Goal: Task Accomplishment & Management: Complete application form

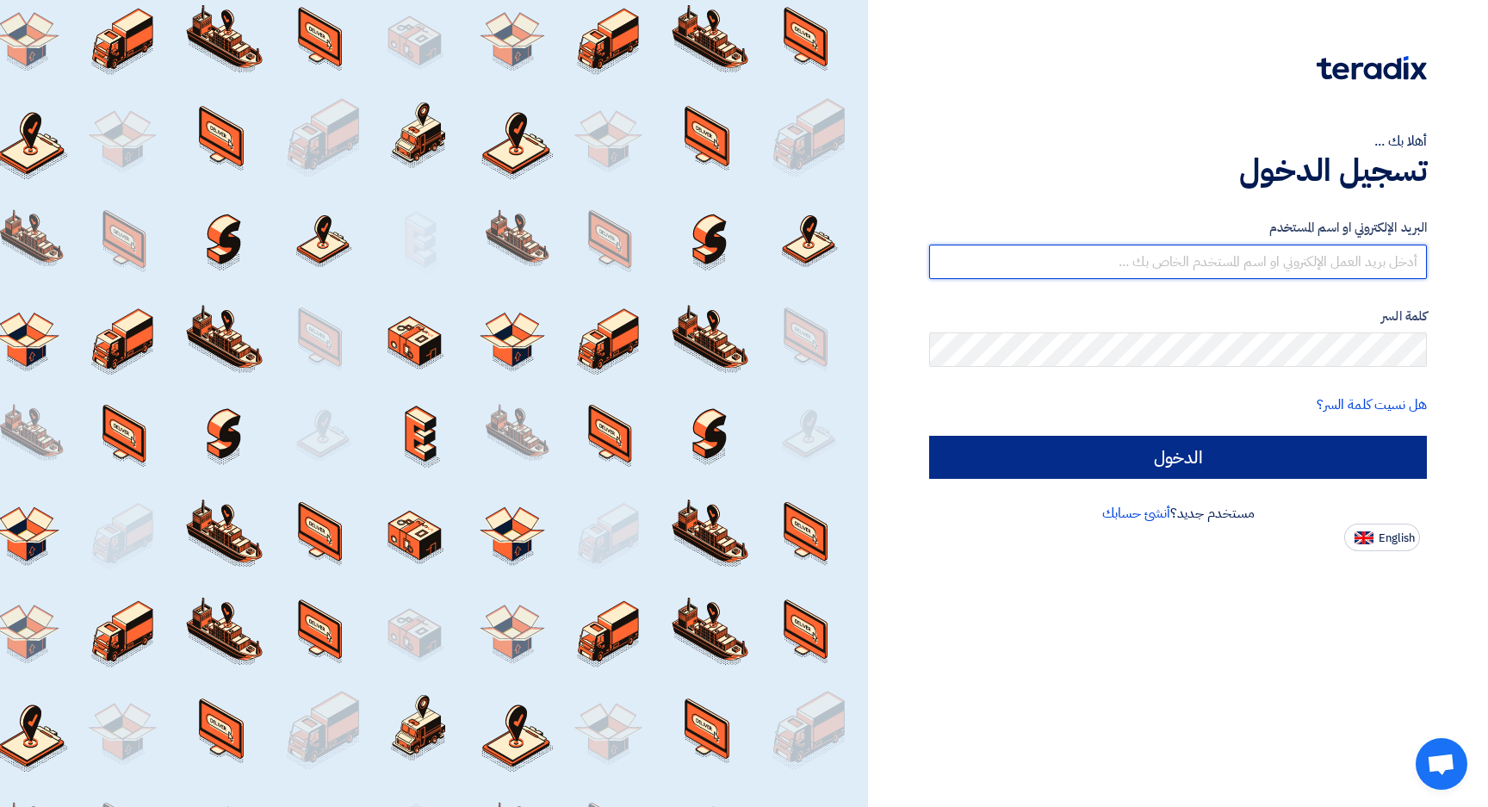
type input "[PERSON_NAME][EMAIL_ADDRESS][PERSON_NAME][DOMAIN_NAME]"
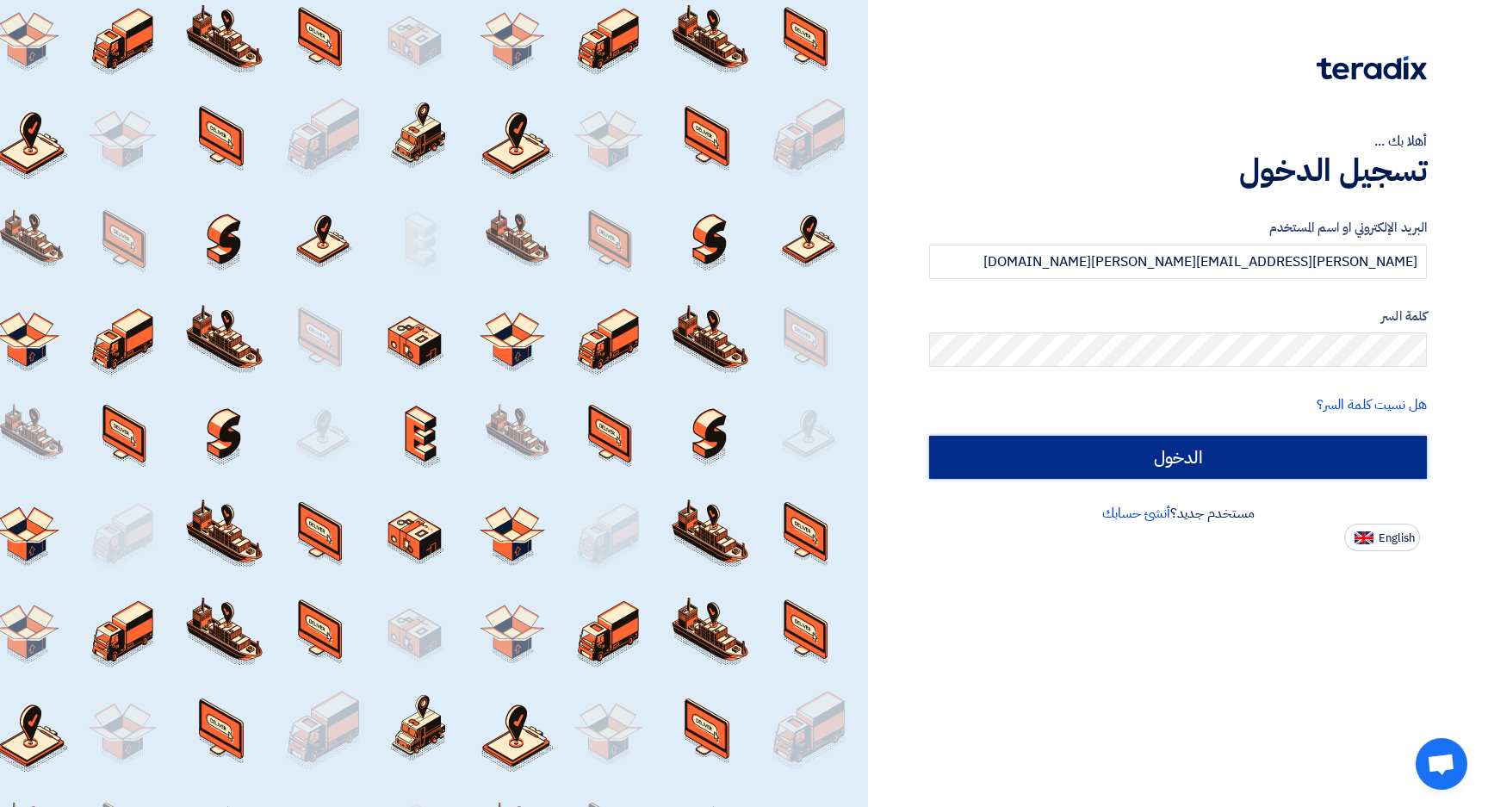
click at [1149, 461] on input "الدخول" at bounding box center [1178, 457] width 498 height 43
type input "Sign in"
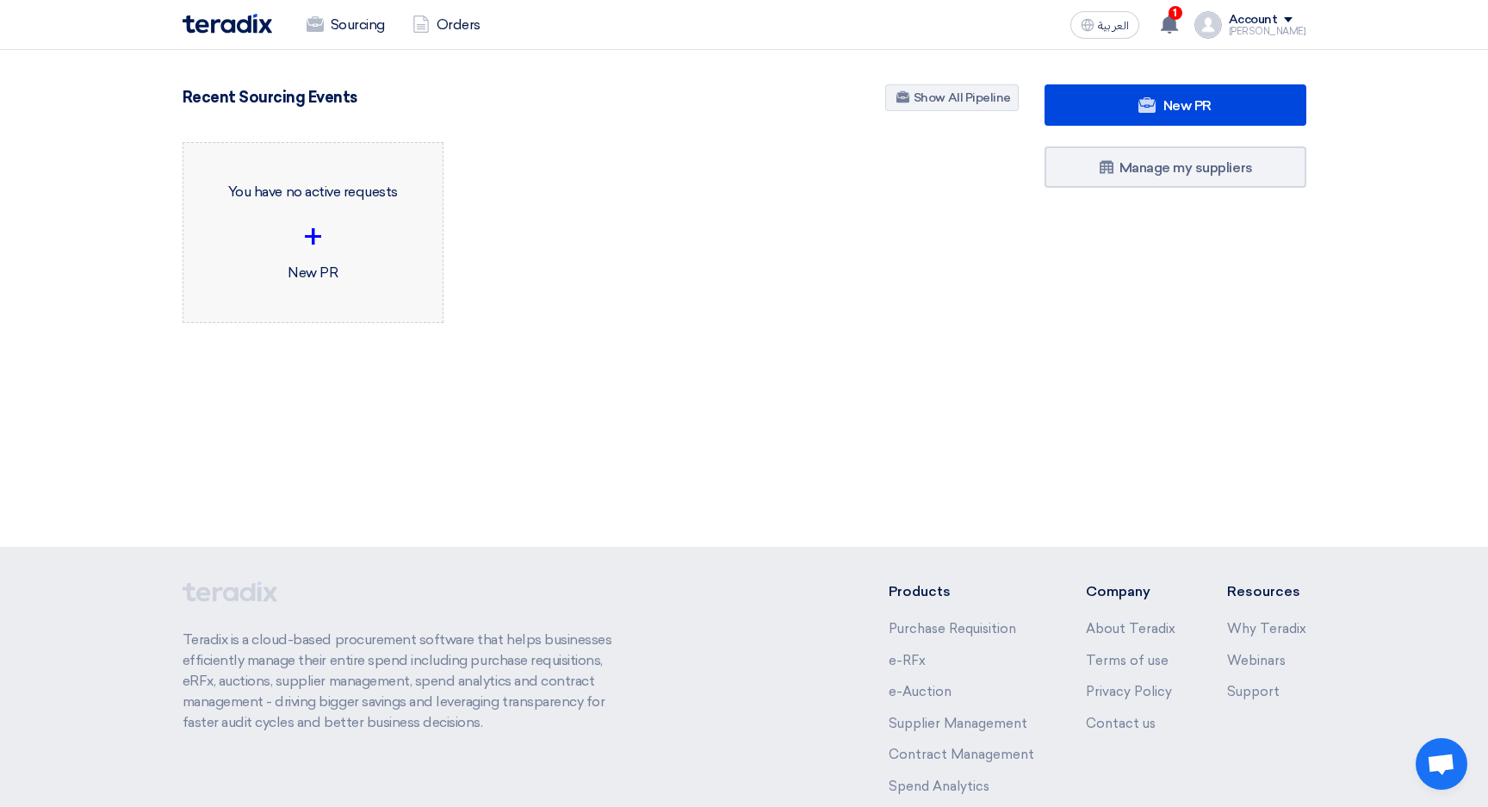
click at [309, 229] on div "+" at bounding box center [313, 237] width 232 height 52
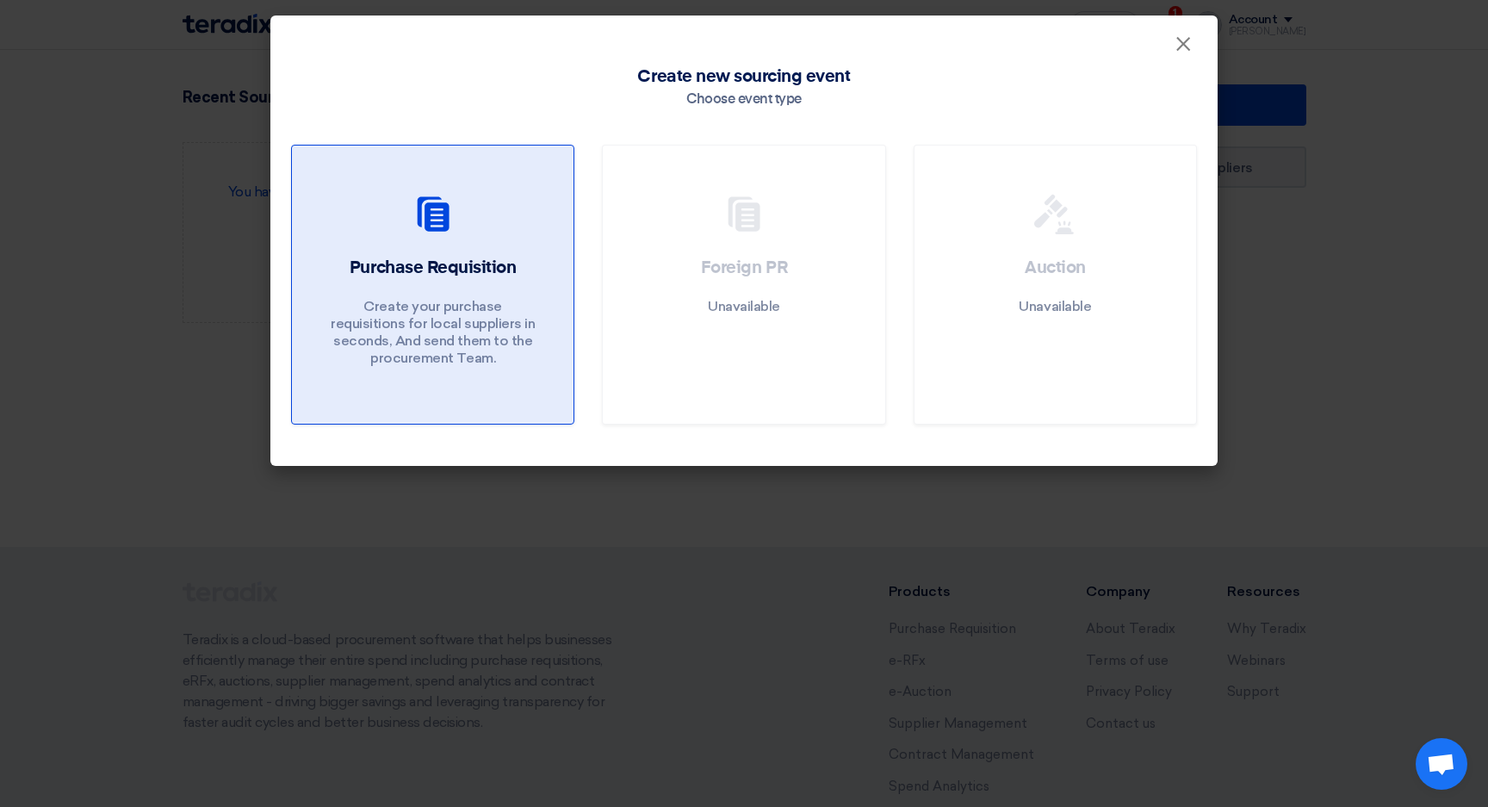
click at [431, 211] on use at bounding box center [433, 213] width 32 height 34
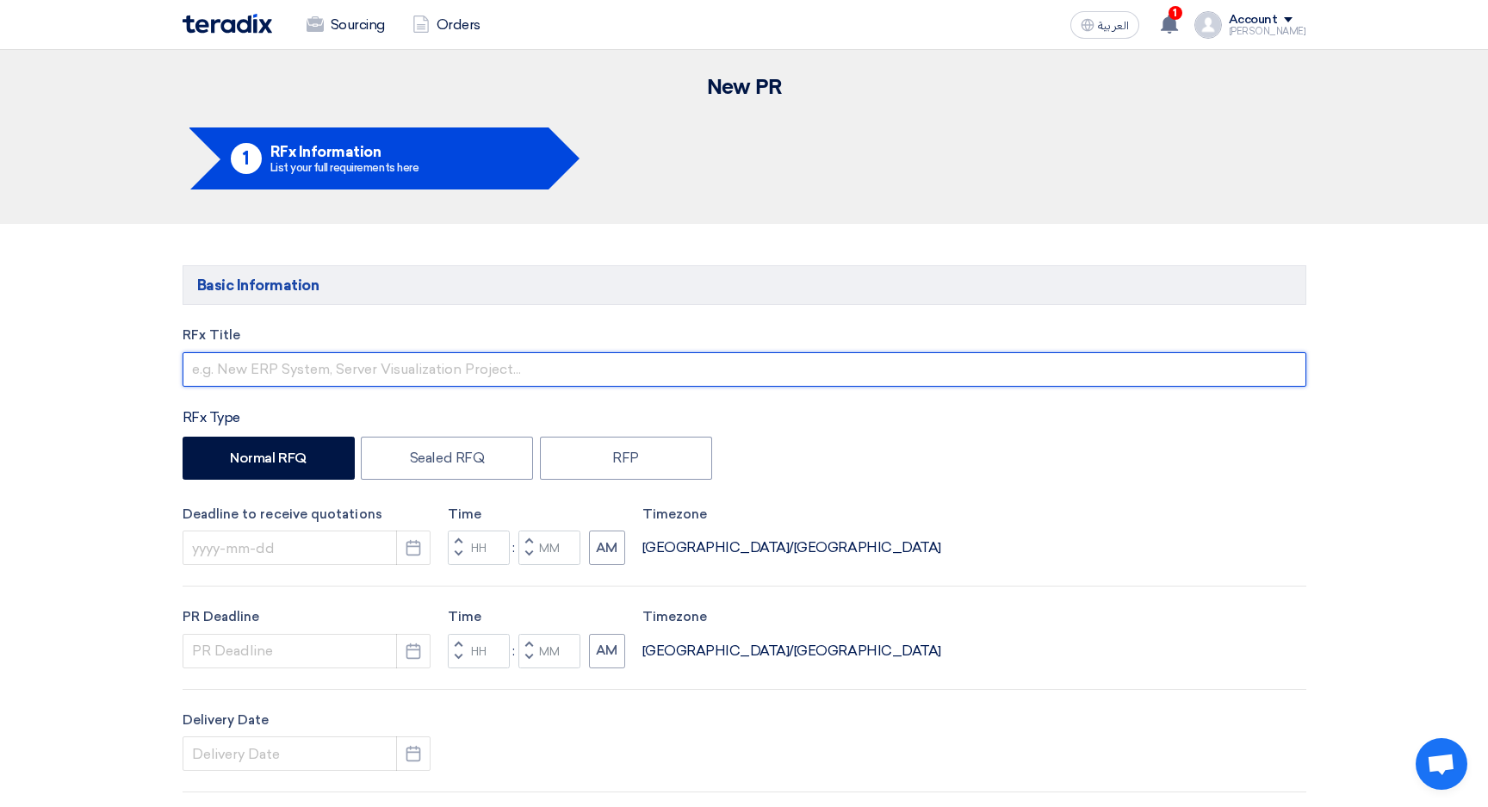
click at [212, 374] on input "text" at bounding box center [745, 369] width 1124 height 34
paste input "Moving Truck Activation Proposal at [GEOGRAPHIC_DATA]"
click at [412, 372] on input "Moving Truck Activation Proposal at [GEOGRAPHIC_DATA]" at bounding box center [745, 369] width 1124 height 34
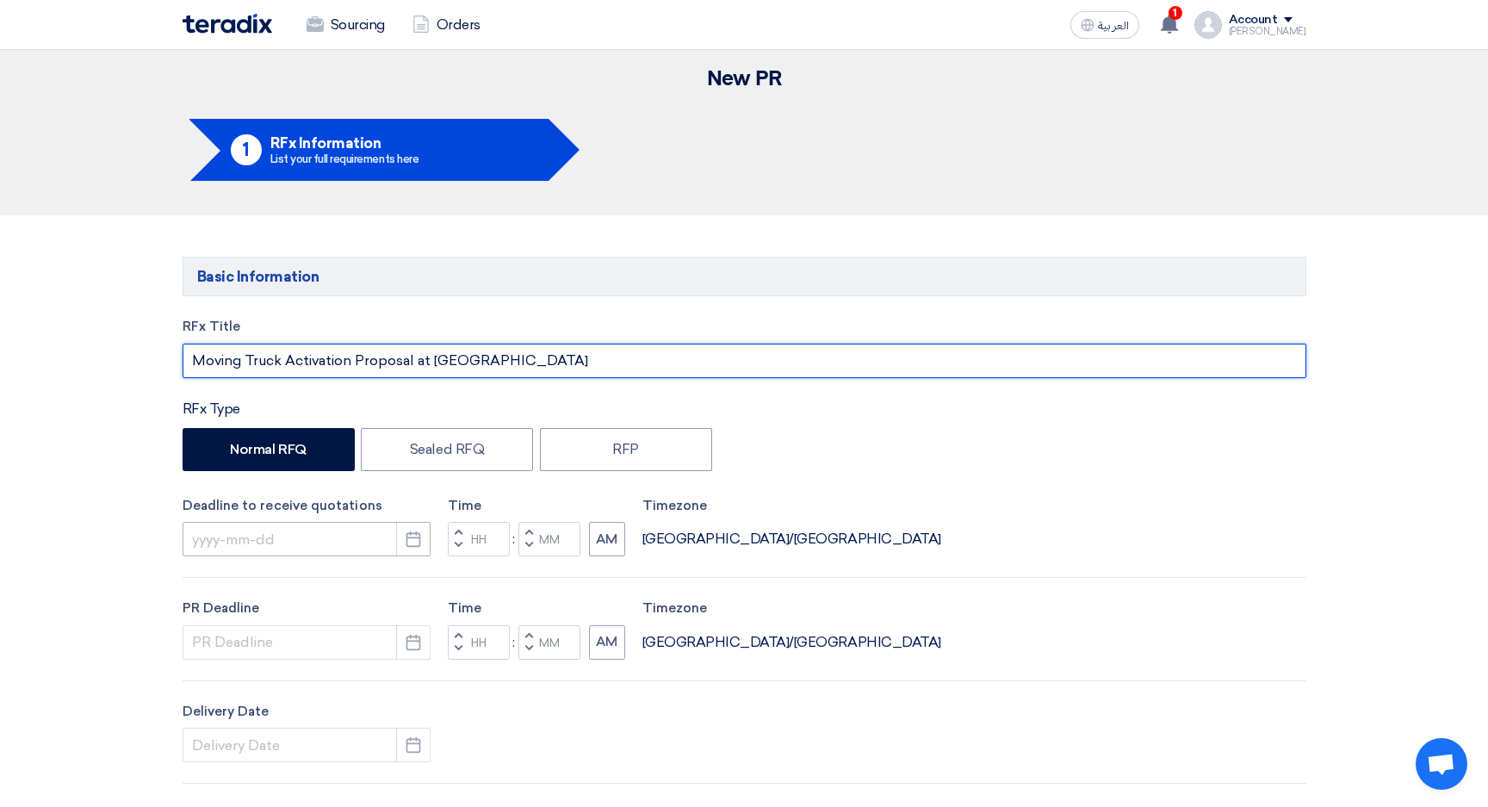
type input "Moving Truck Activation Proposal at [GEOGRAPHIC_DATA]"
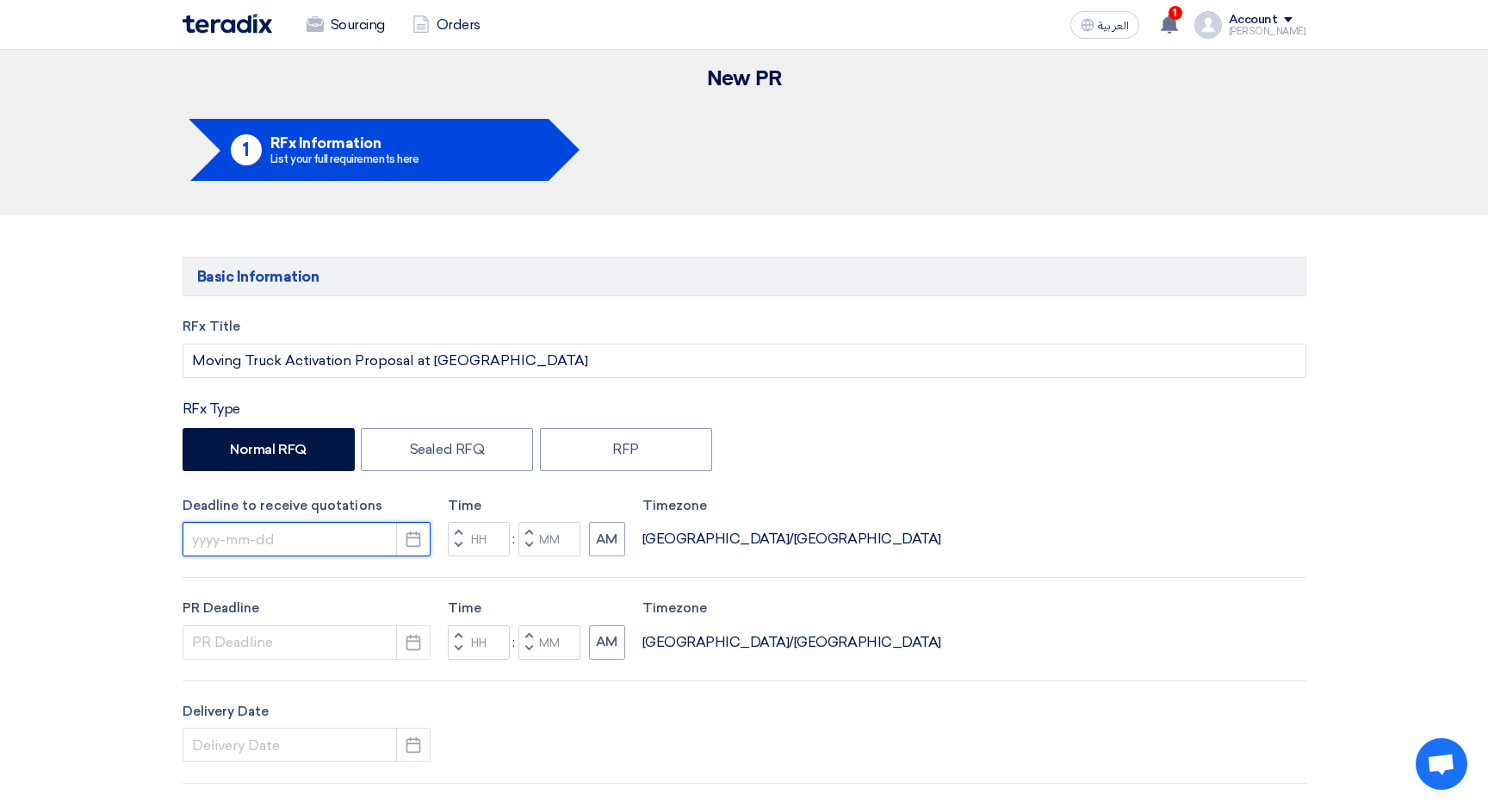
scroll to position [14, 0]
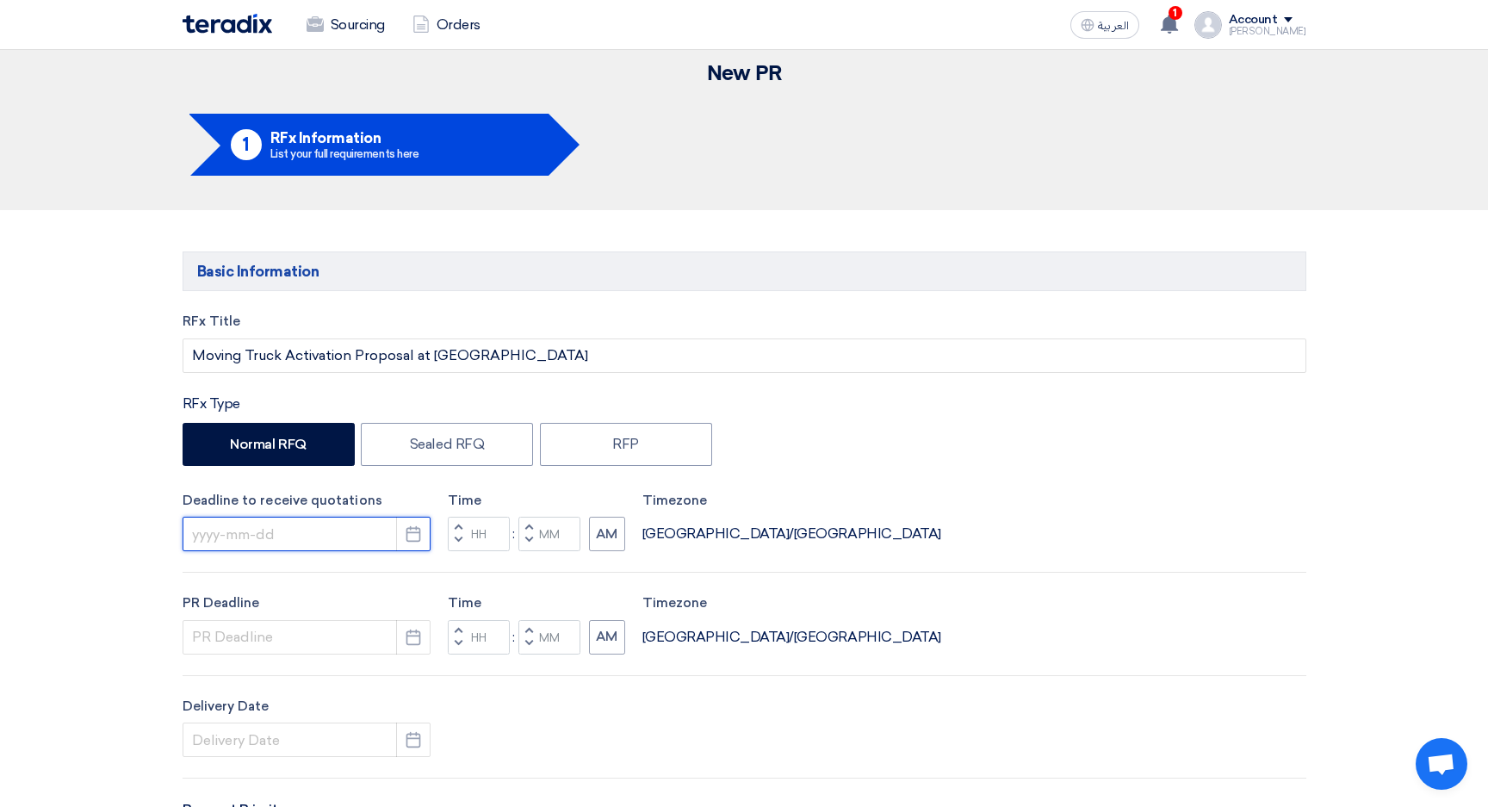
click at [279, 543] on input at bounding box center [307, 534] width 248 height 34
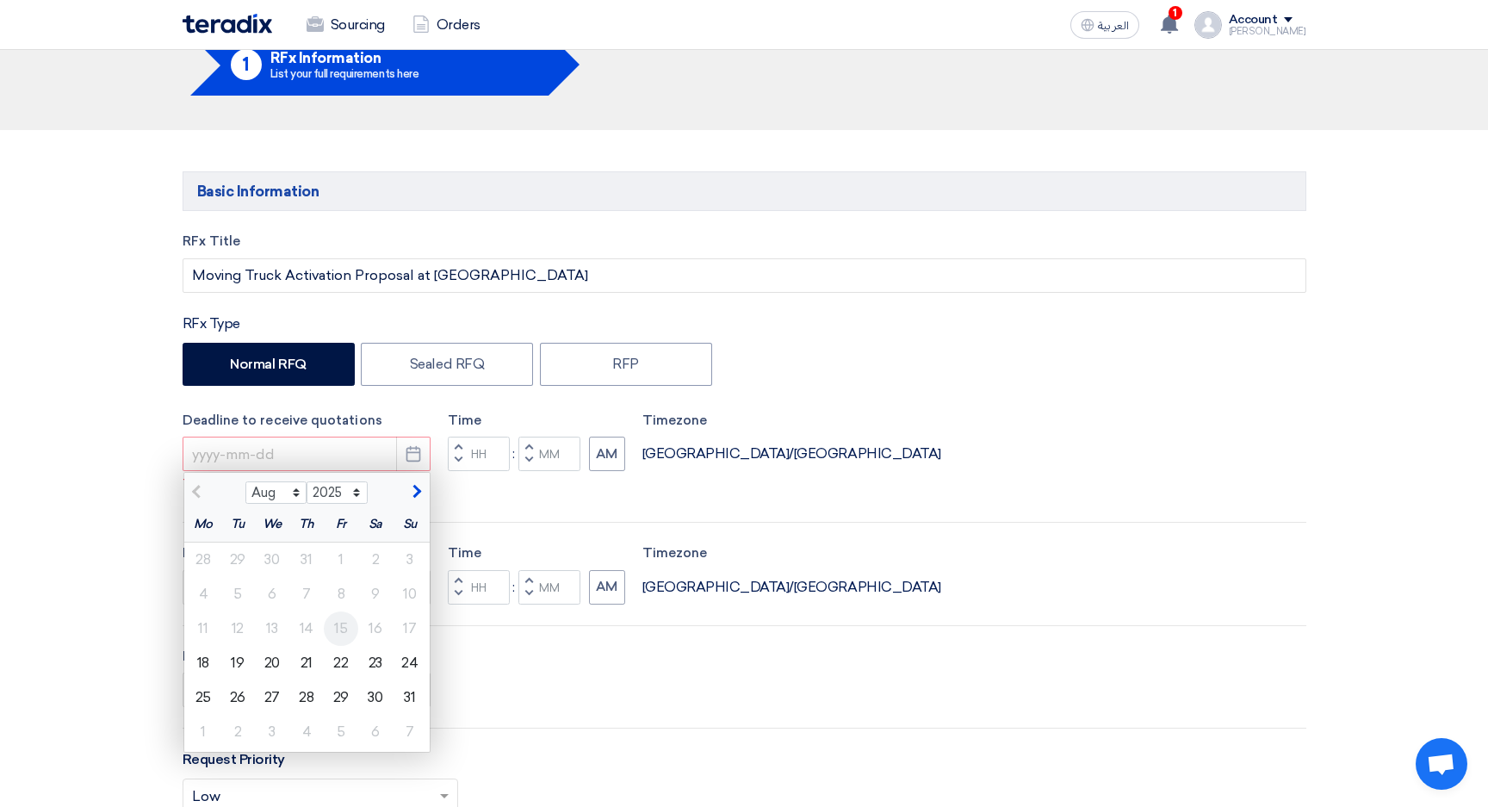
scroll to position [96, 0]
click at [276, 659] on div "20" at bounding box center [272, 661] width 34 height 34
type input "[DATE]"
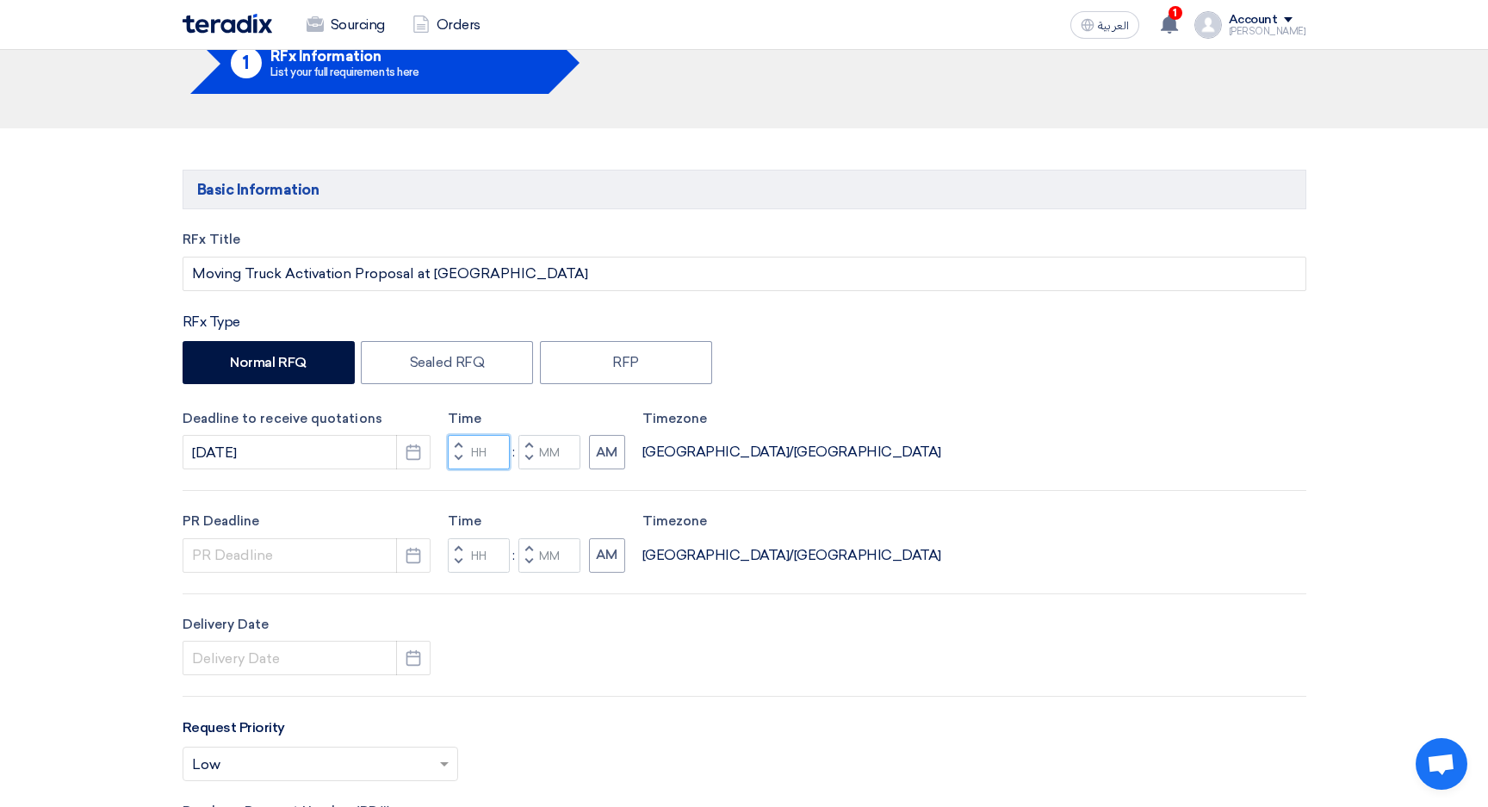
drag, startPoint x: 477, startPoint y: 451, endPoint x: 491, endPoint y: 467, distance: 20.7
click at [477, 451] on input "Hours" at bounding box center [479, 452] width 62 height 34
type input "01"
click at [557, 453] on input "Minutes" at bounding box center [549, 452] width 62 height 34
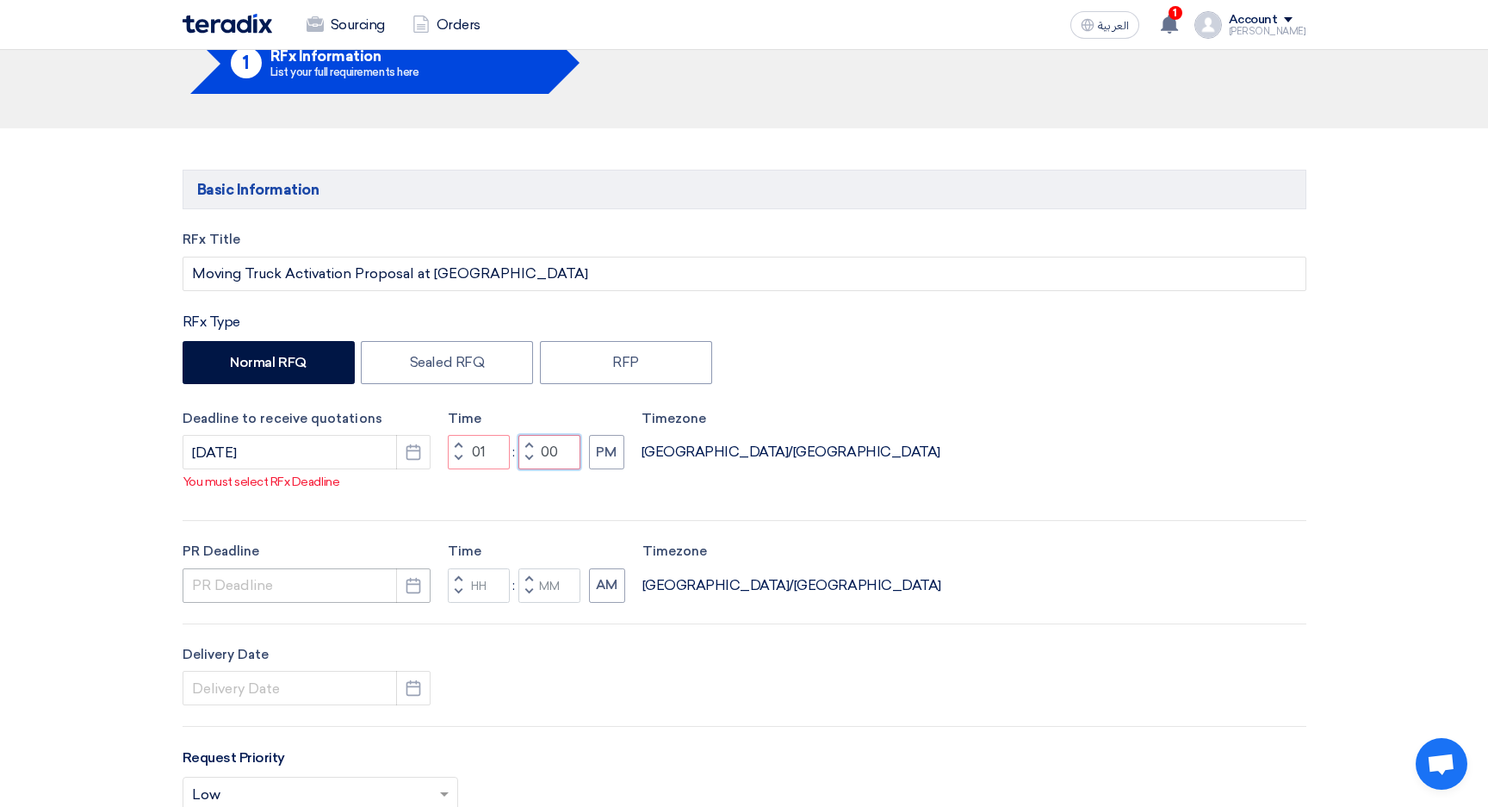
type input "00"
click at [288, 585] on div "RFx Title Moving Truck Activation Proposal at [GEOGRAPHIC_DATA] RFx Type Normal…" at bounding box center [744, 637] width 1149 height 814
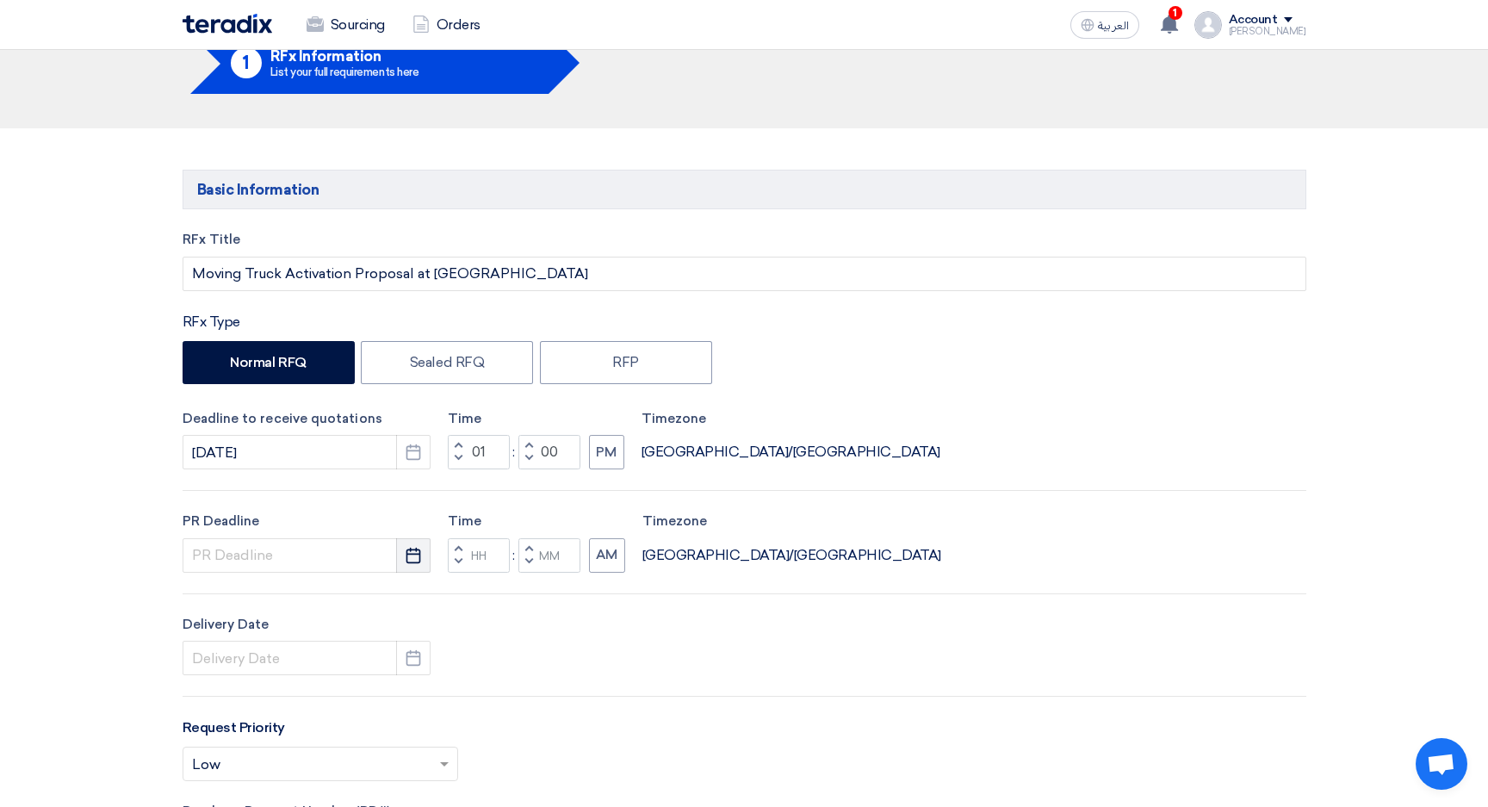
click at [420, 554] on icon "Pick a date" at bounding box center [413, 555] width 17 height 17
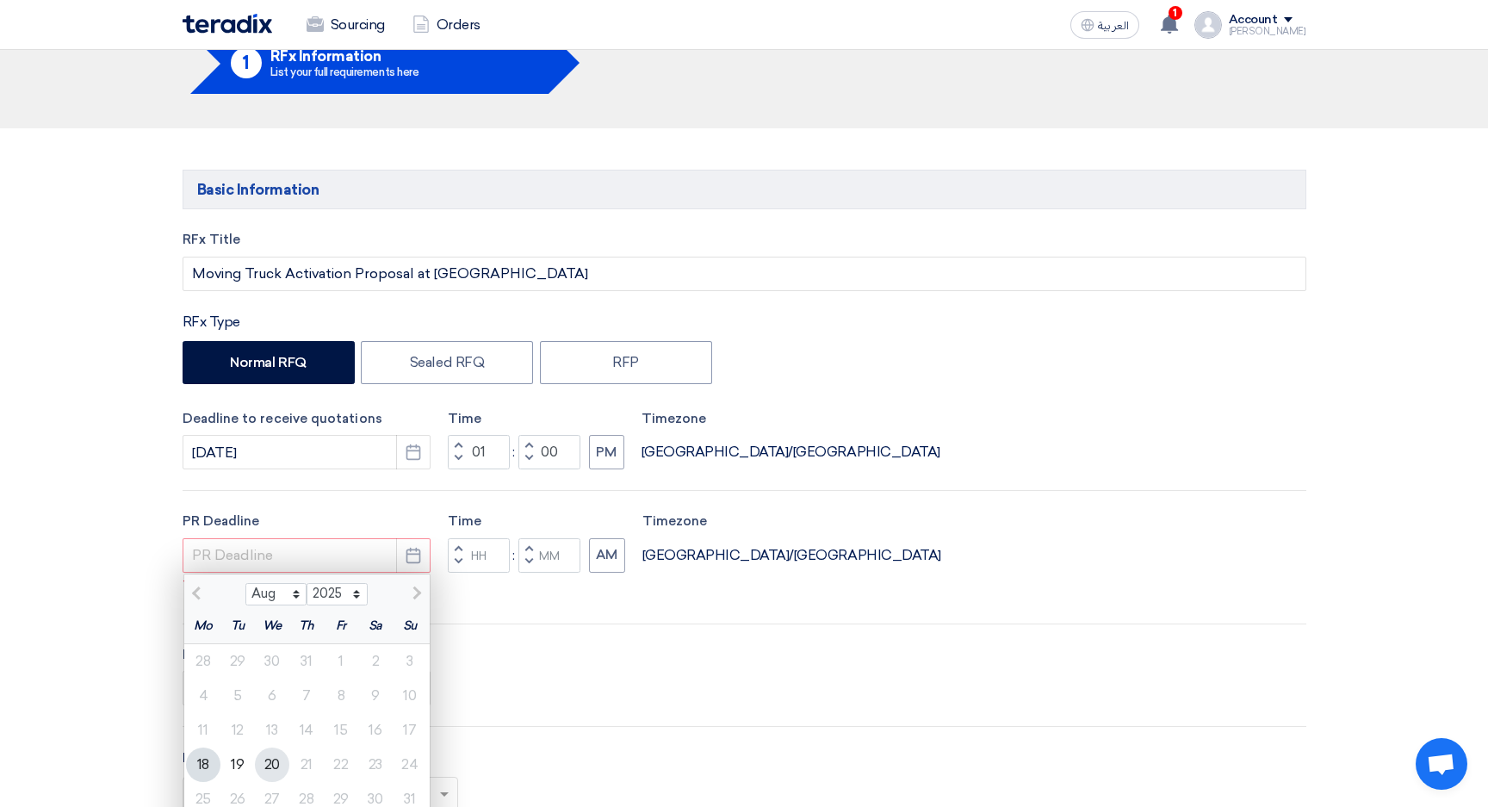
click at [268, 763] on div "20" at bounding box center [272, 764] width 34 height 34
type input "[DATE]"
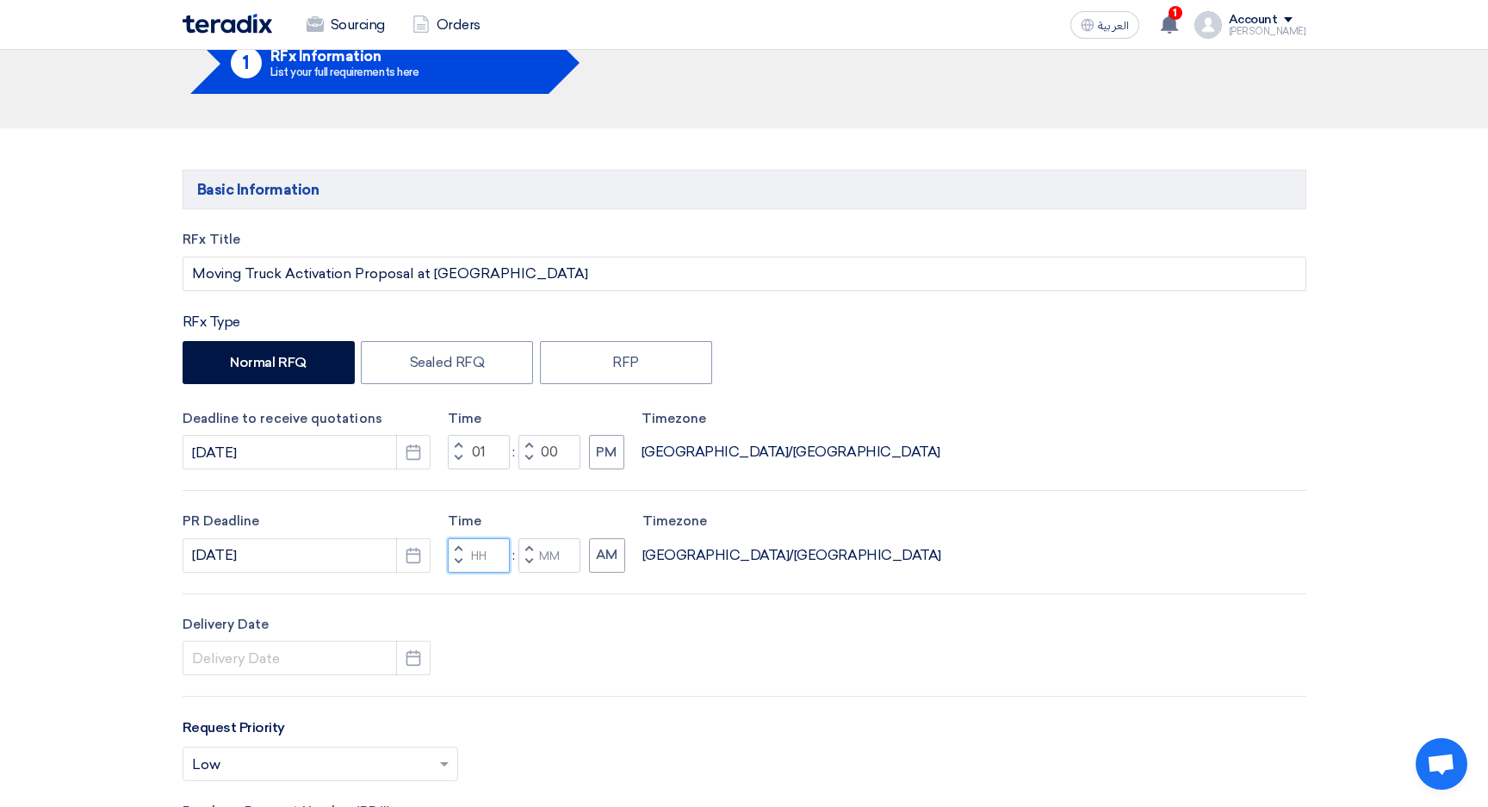
drag, startPoint x: 481, startPoint y: 552, endPoint x: 518, endPoint y: 592, distance: 54.8
click at [481, 554] on input "Hours" at bounding box center [479, 555] width 62 height 34
type input "01"
drag, startPoint x: 551, startPoint y: 556, endPoint x: 583, endPoint y: 564, distance: 32.8
click at [553, 558] on input "Minutes" at bounding box center [549, 555] width 62 height 34
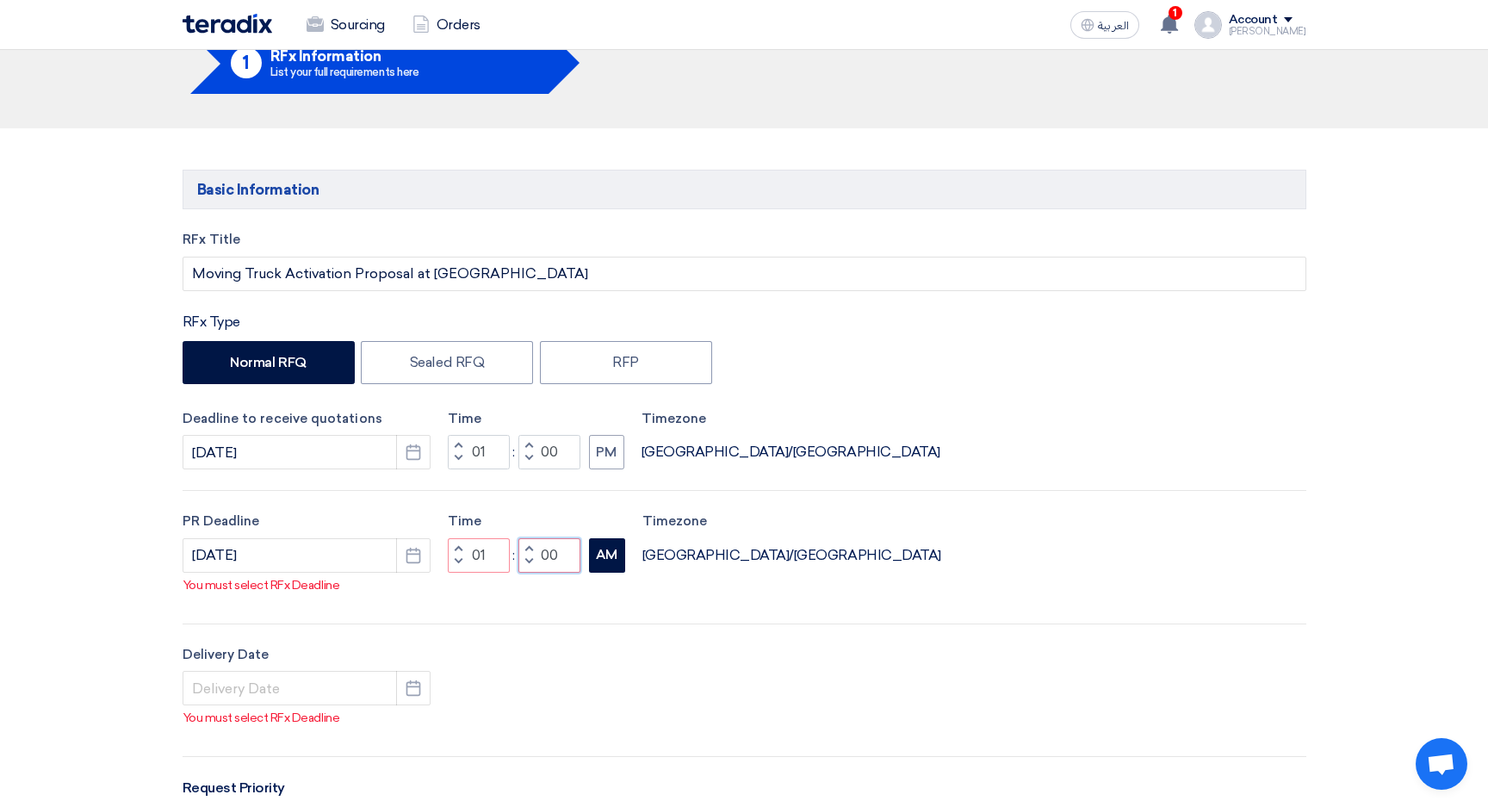
type input "00"
click at [603, 551] on button "AM" at bounding box center [607, 555] width 36 height 34
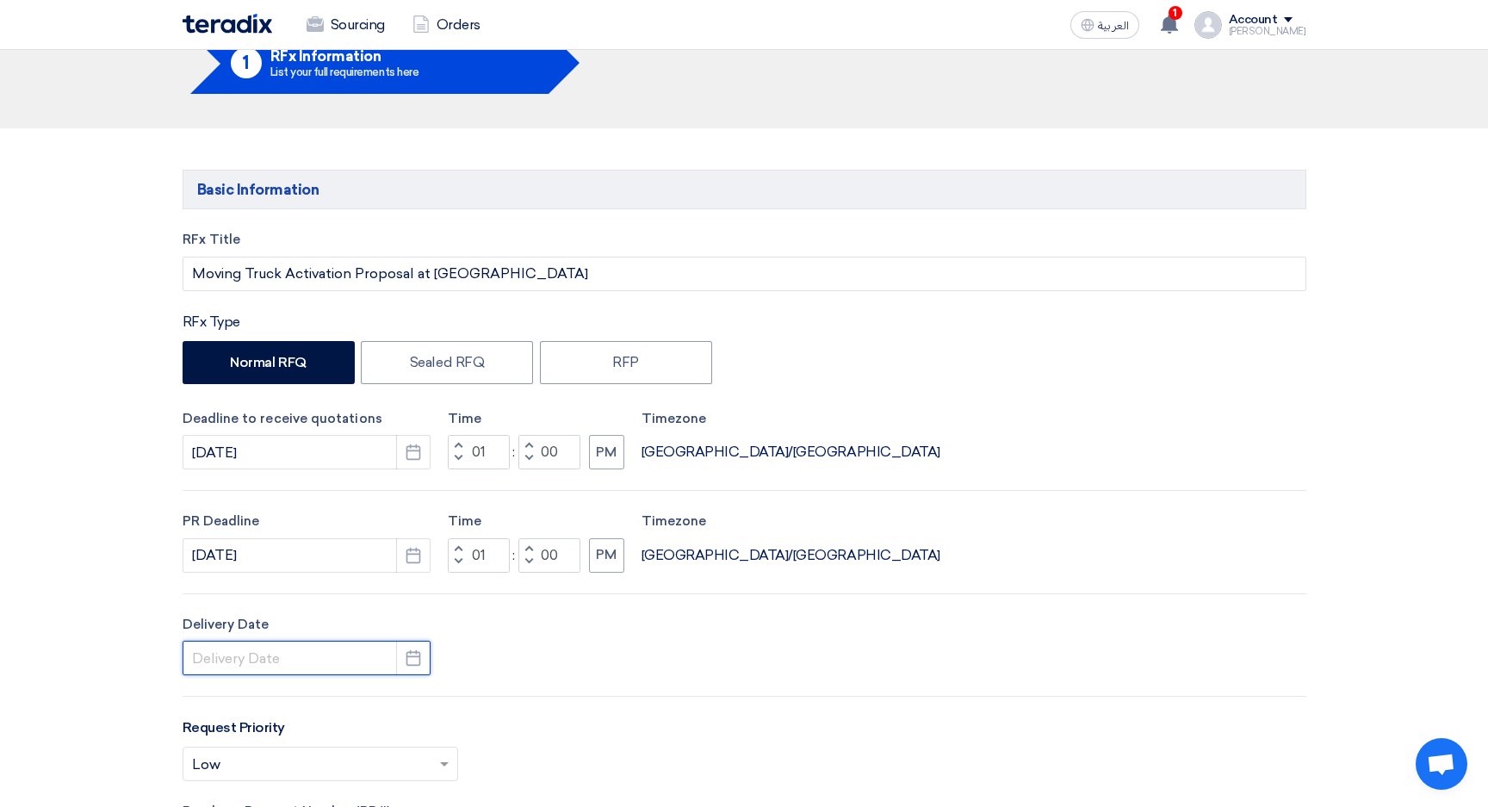
click at [261, 660] on input at bounding box center [307, 658] width 248 height 34
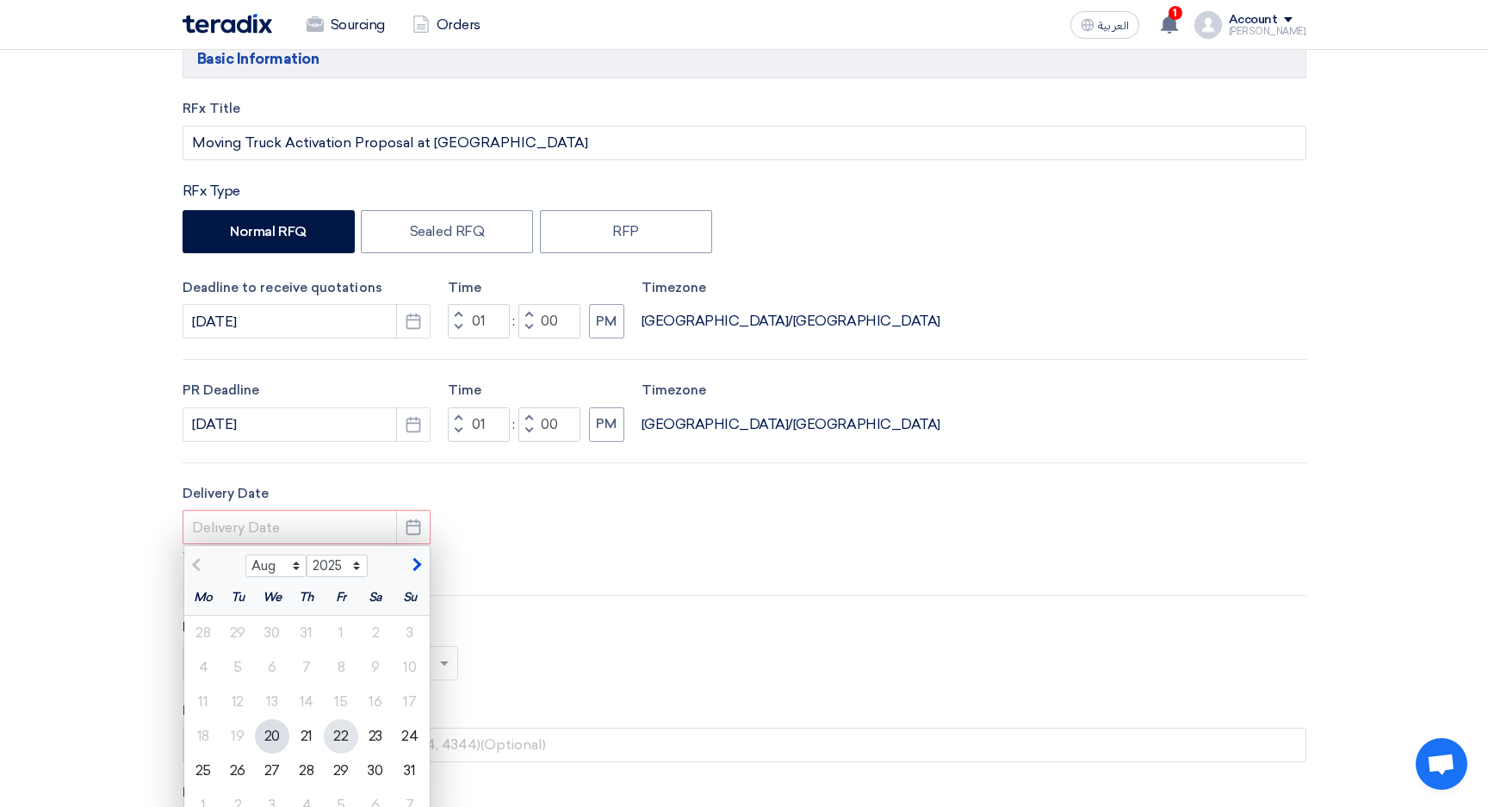
scroll to position [232, 0]
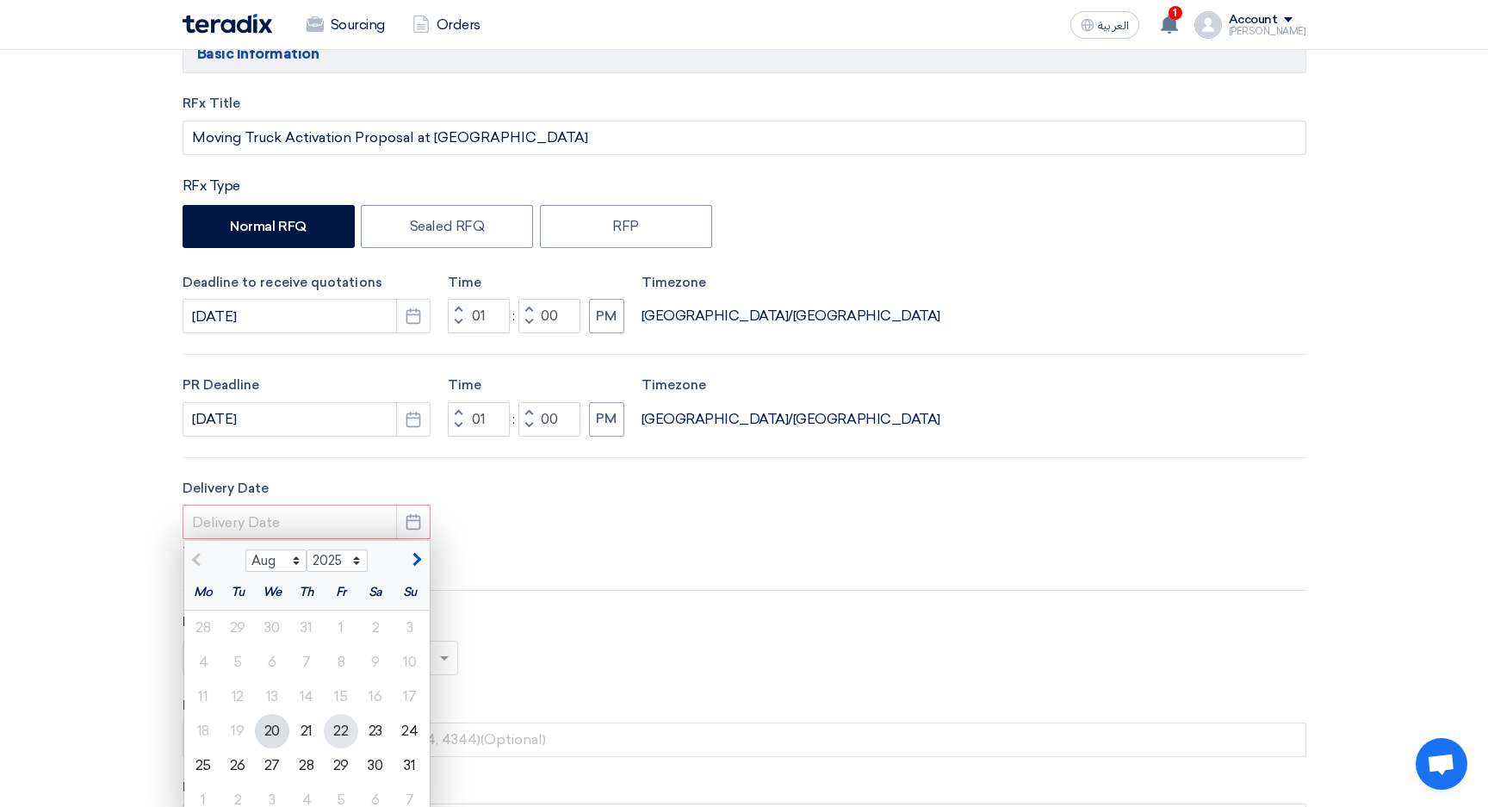
click at [340, 734] on div "22" at bounding box center [341, 731] width 34 height 34
type input "[DATE]"
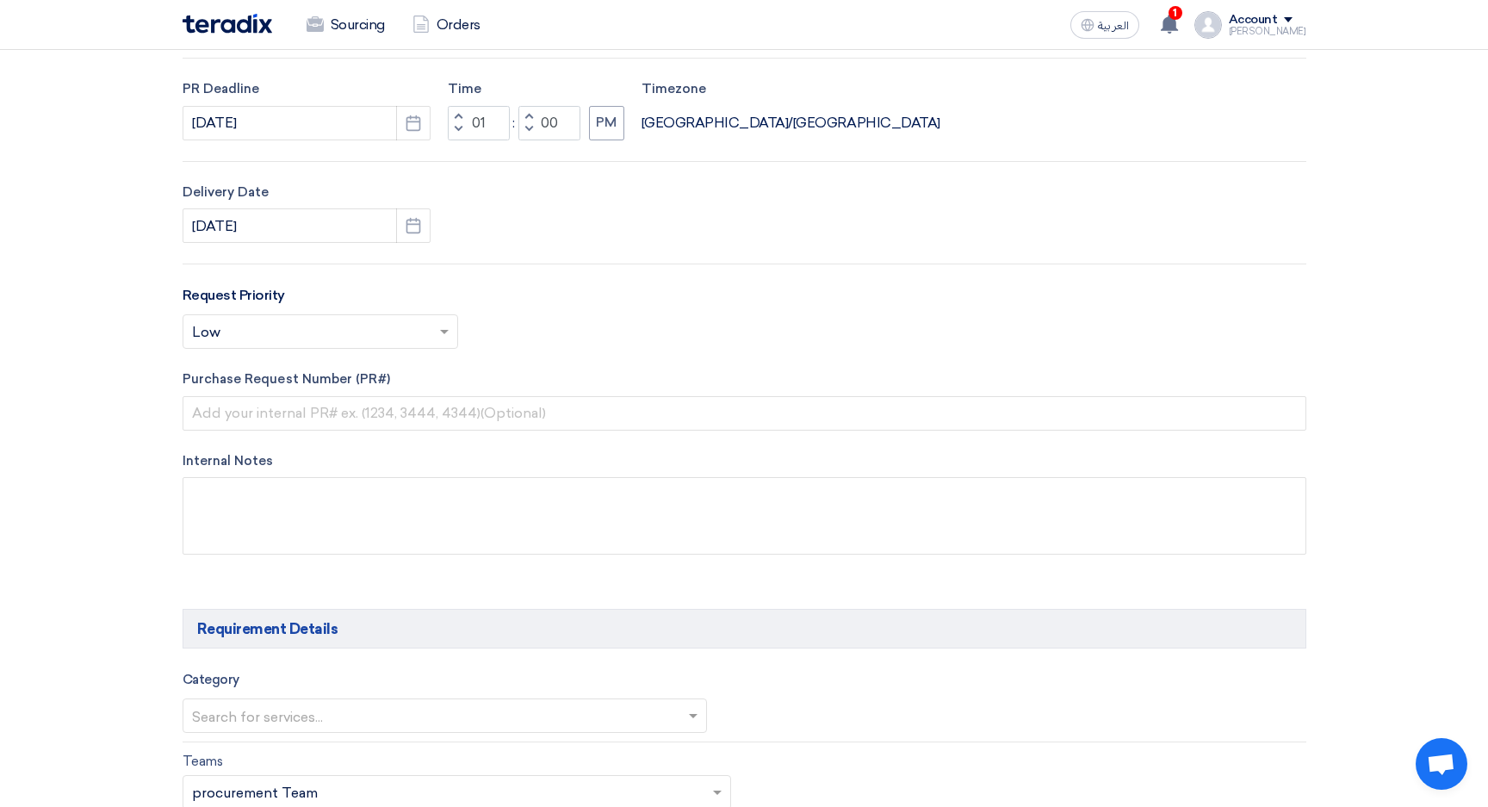
scroll to position [527, 0]
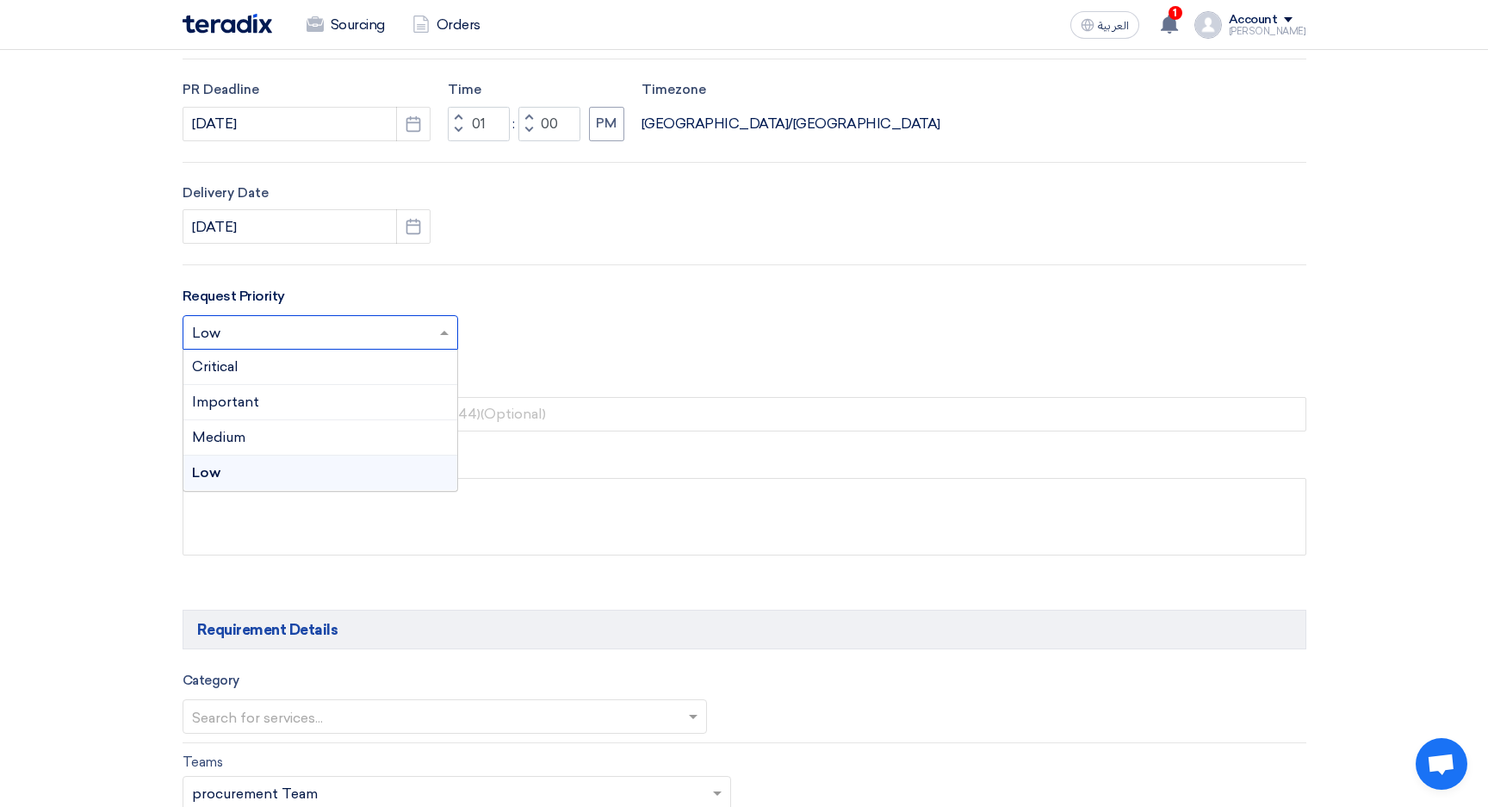
click at [219, 329] on input "text" at bounding box center [311, 334] width 239 height 28
click at [263, 404] on div "Important" at bounding box center [320, 402] width 274 height 35
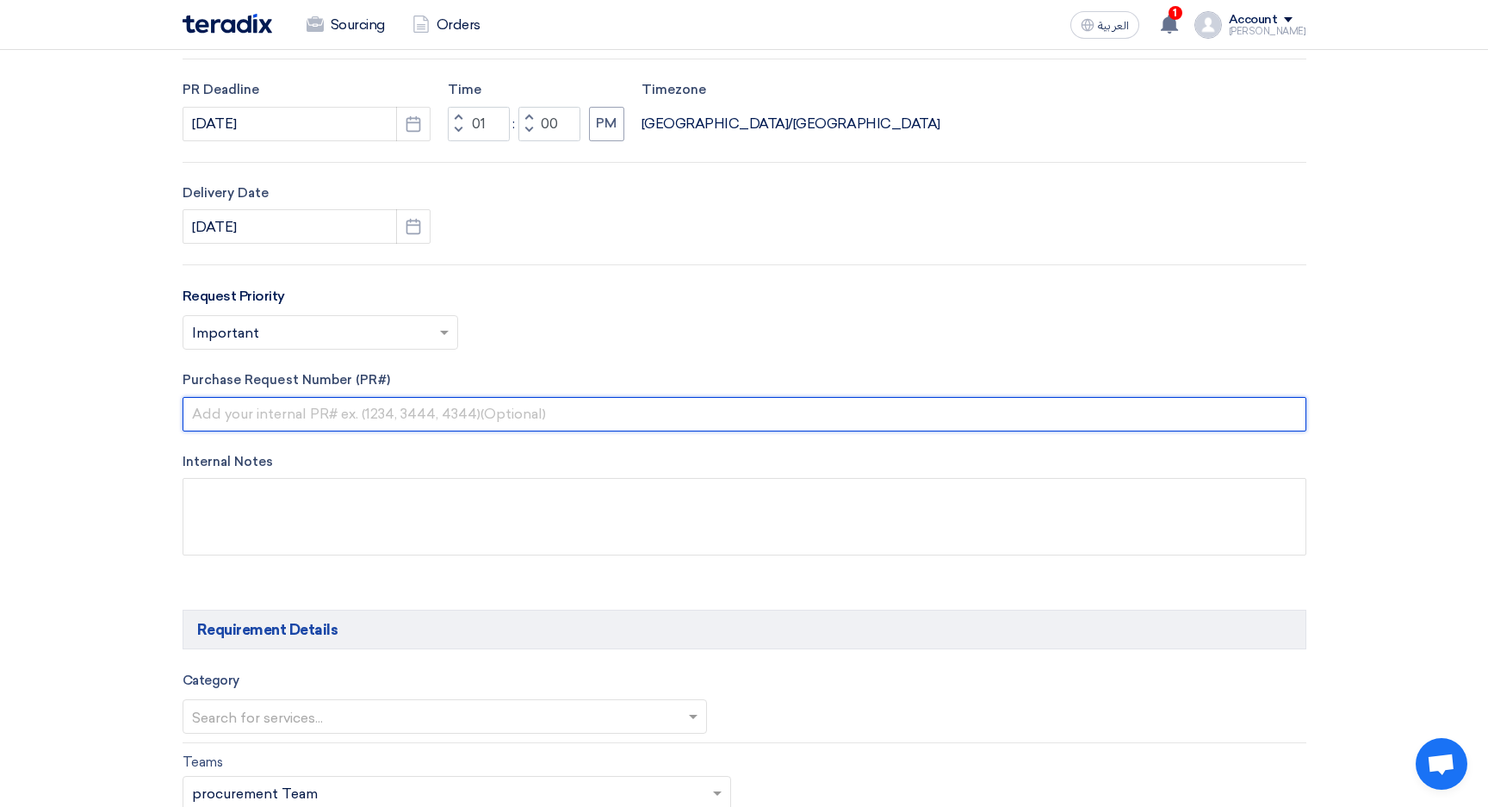
click at [286, 412] on input "text" at bounding box center [745, 414] width 1124 height 34
type input "Truck 2"
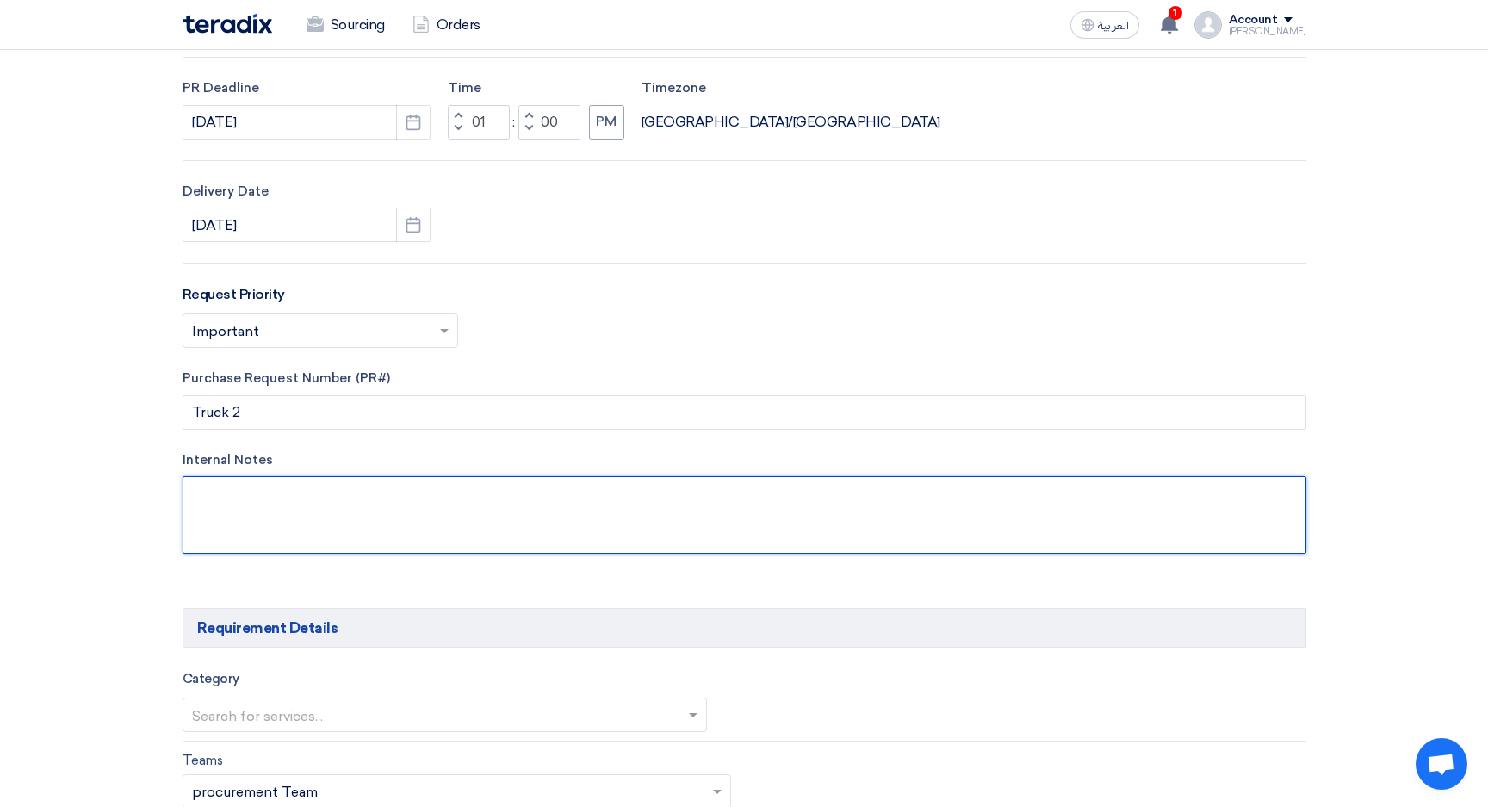
click at [286, 505] on textarea at bounding box center [745, 514] width 1124 height 77
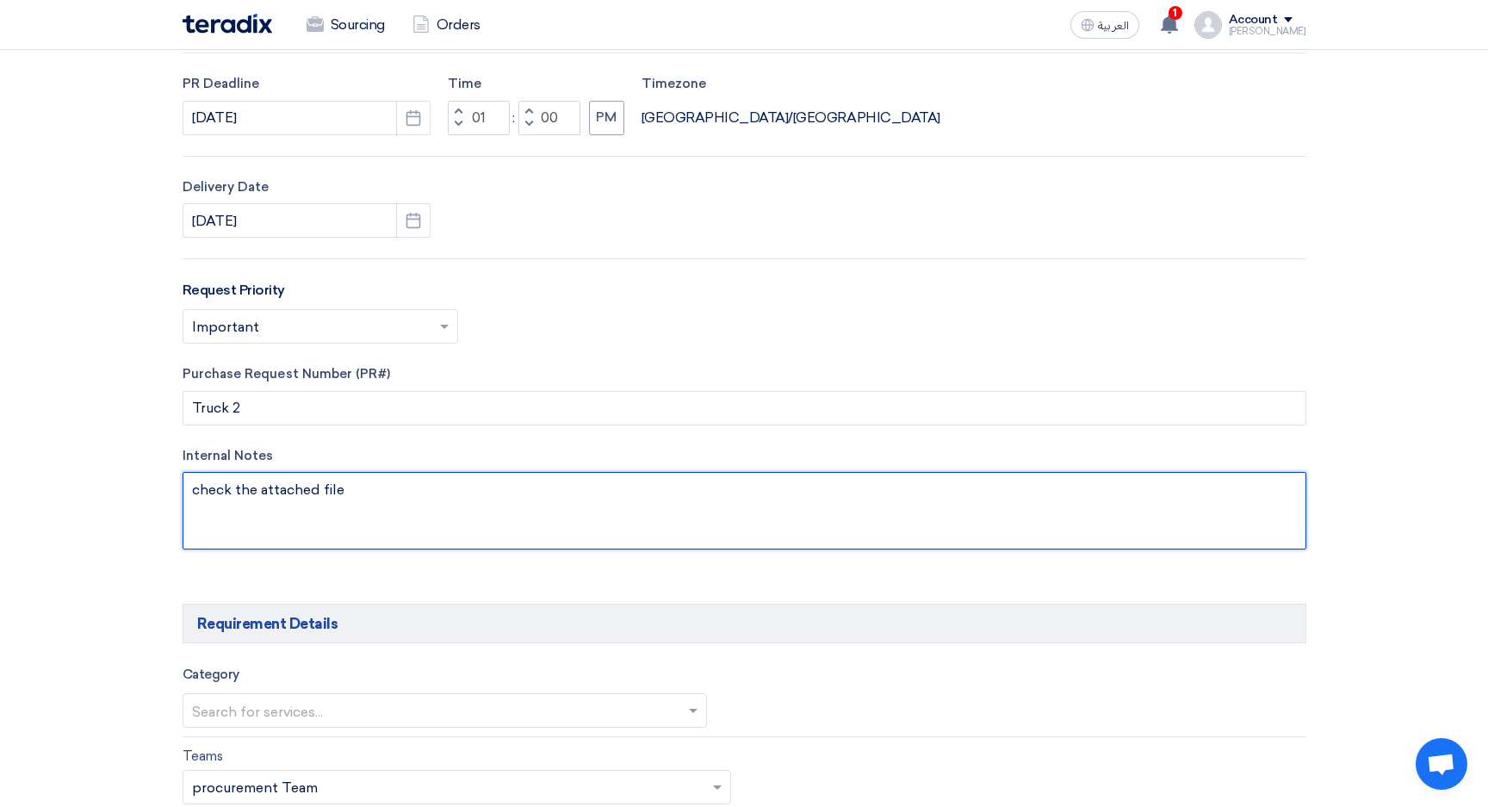
type textarea "check the attached file"
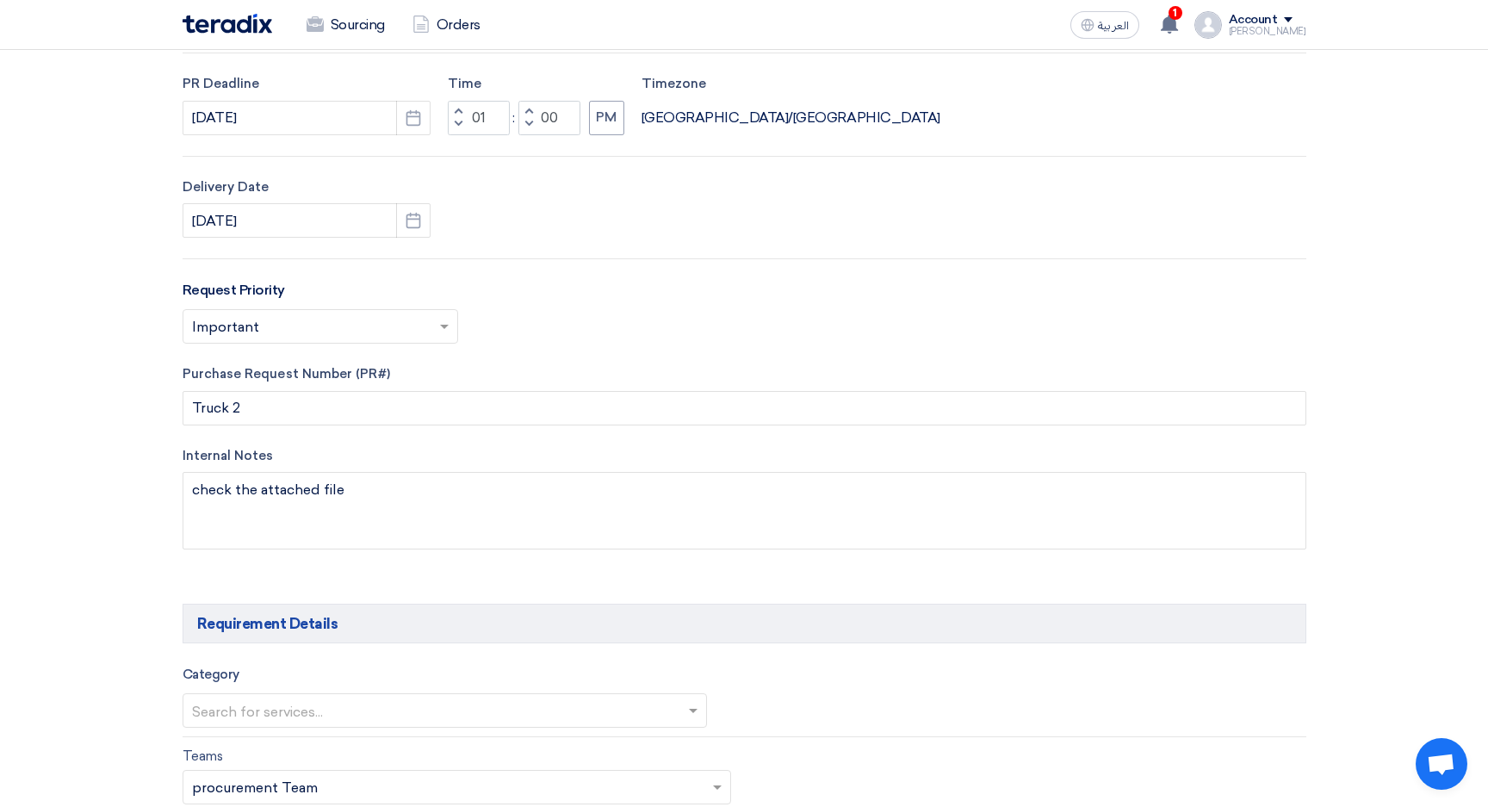
click at [255, 706] on input "text" at bounding box center [436, 711] width 489 height 28
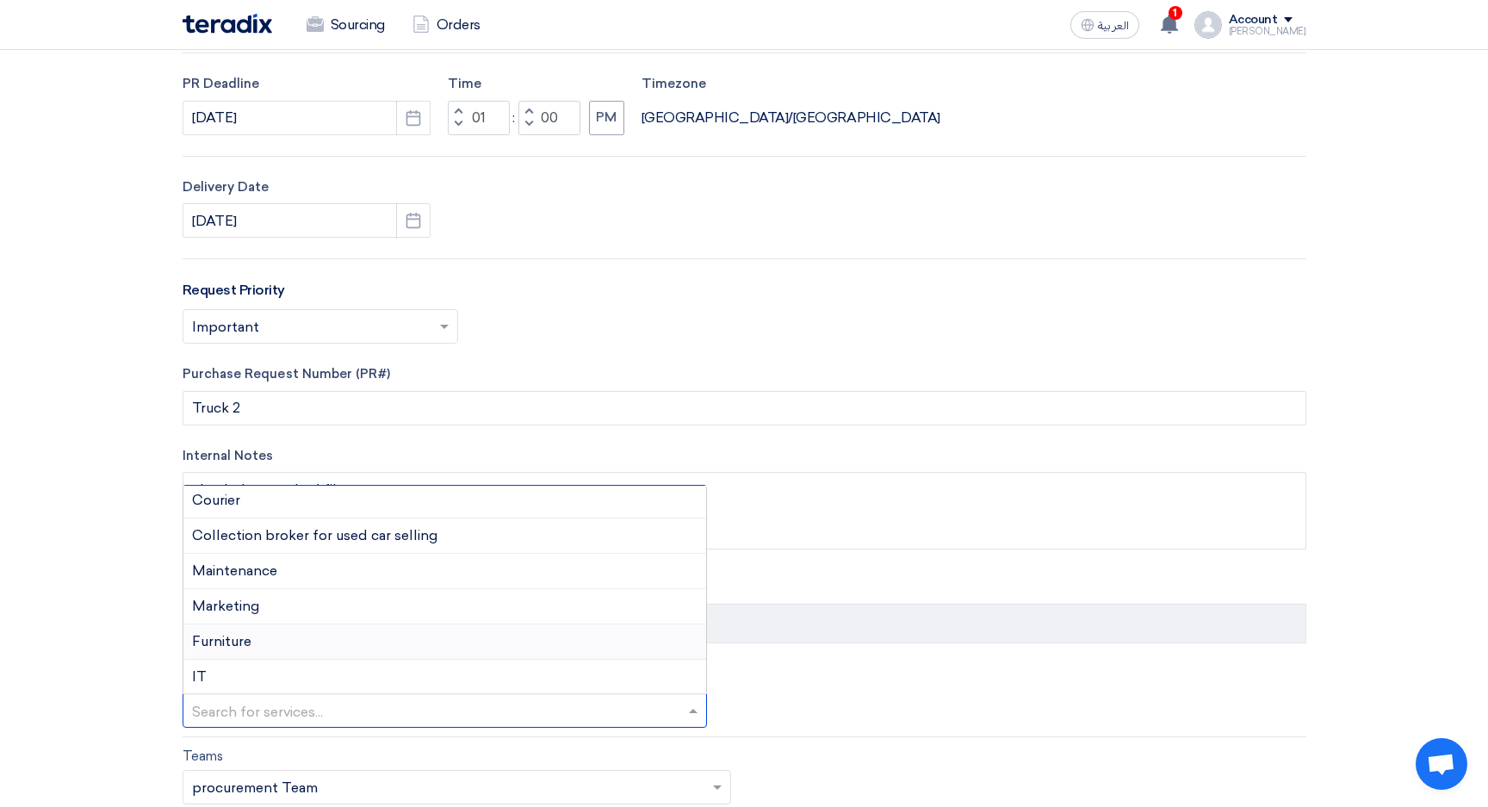
scroll to position [639, 0]
click at [234, 610] on span "Marketing" at bounding box center [225, 605] width 67 height 16
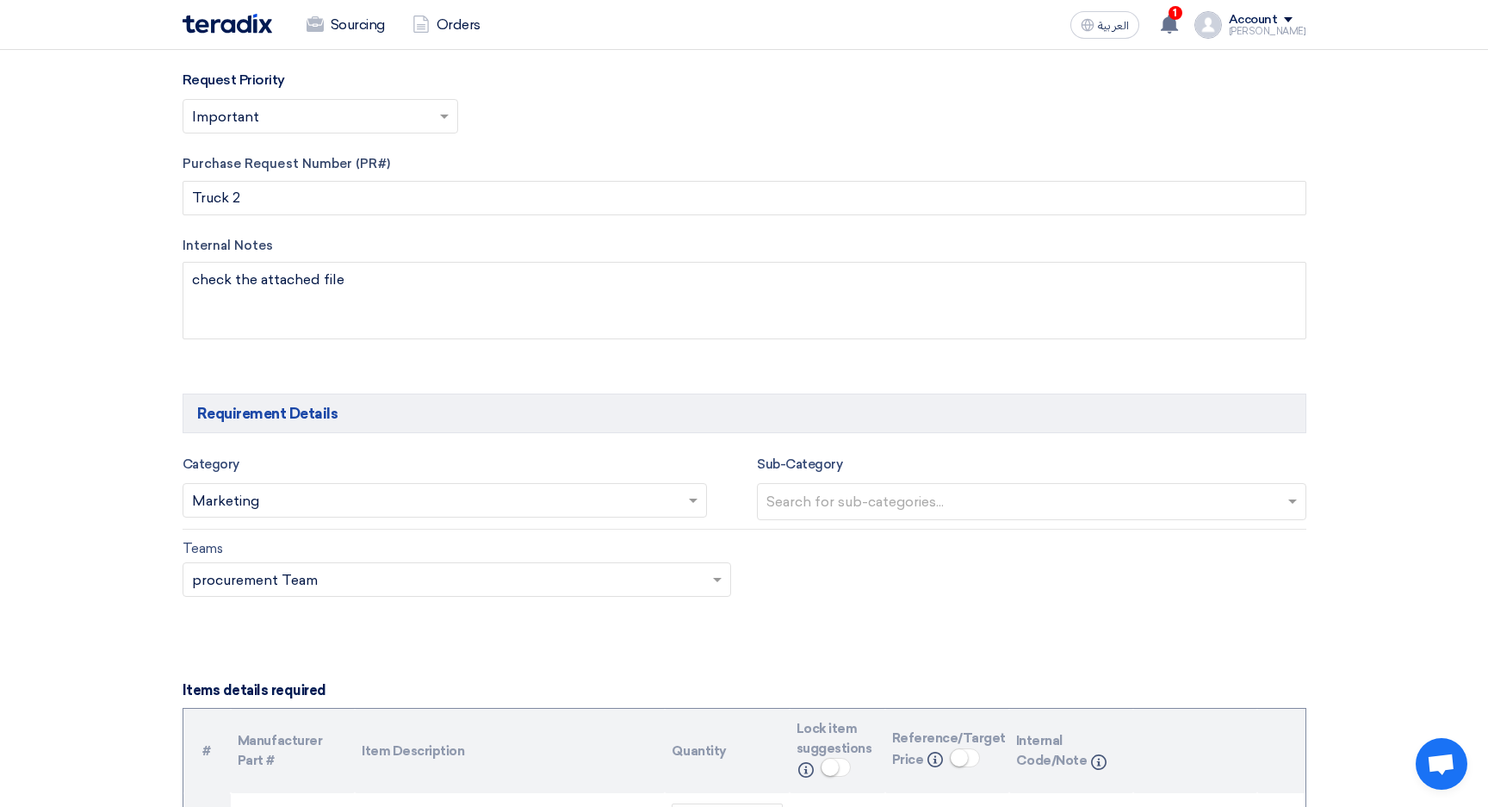
scroll to position [744, 0]
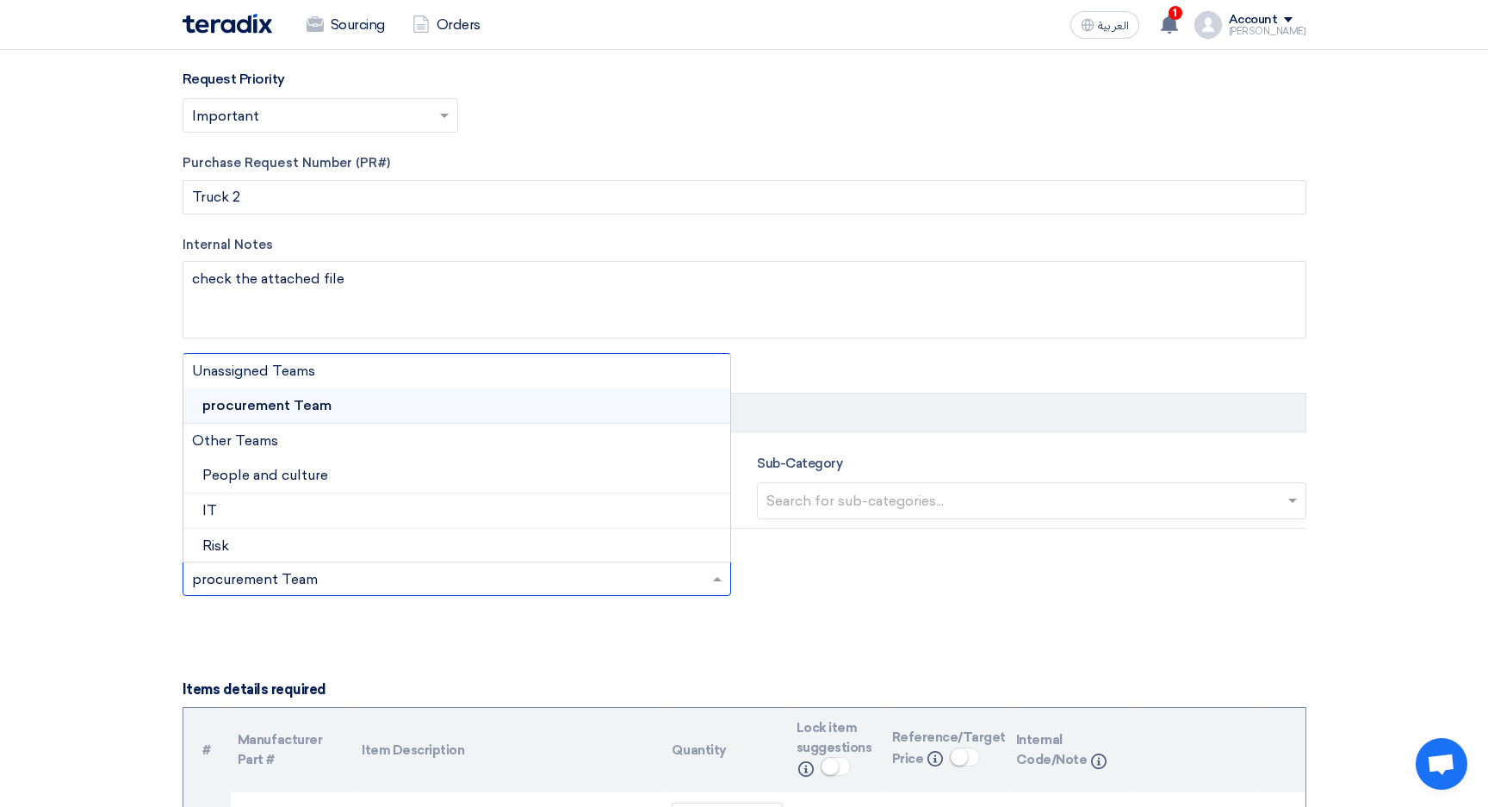
click at [317, 585] on input "text" at bounding box center [448, 581] width 513 height 28
click at [260, 406] on span "procurement Team" at bounding box center [266, 405] width 129 height 16
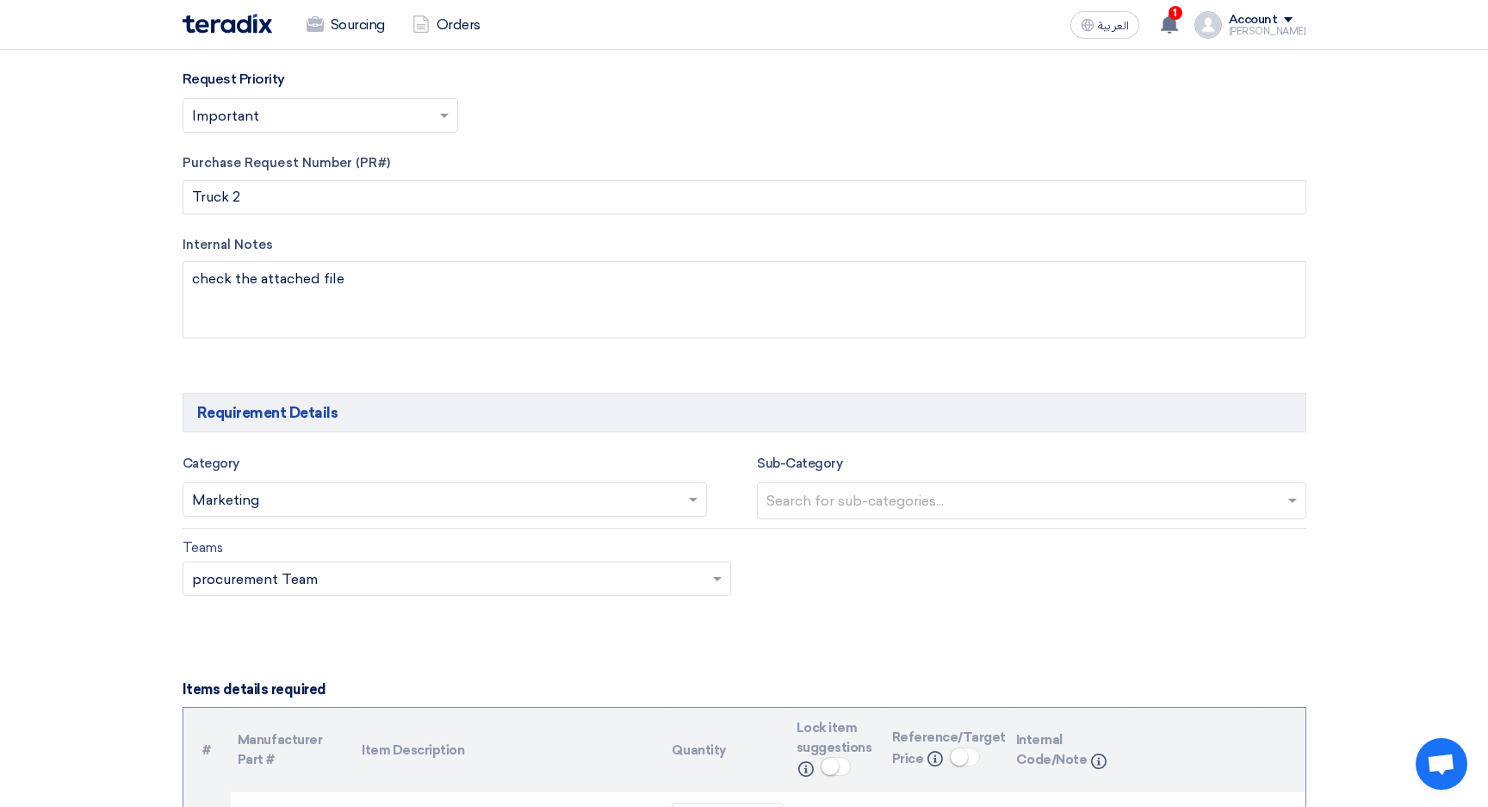
click at [888, 508] on input "text" at bounding box center [1033, 502] width 535 height 28
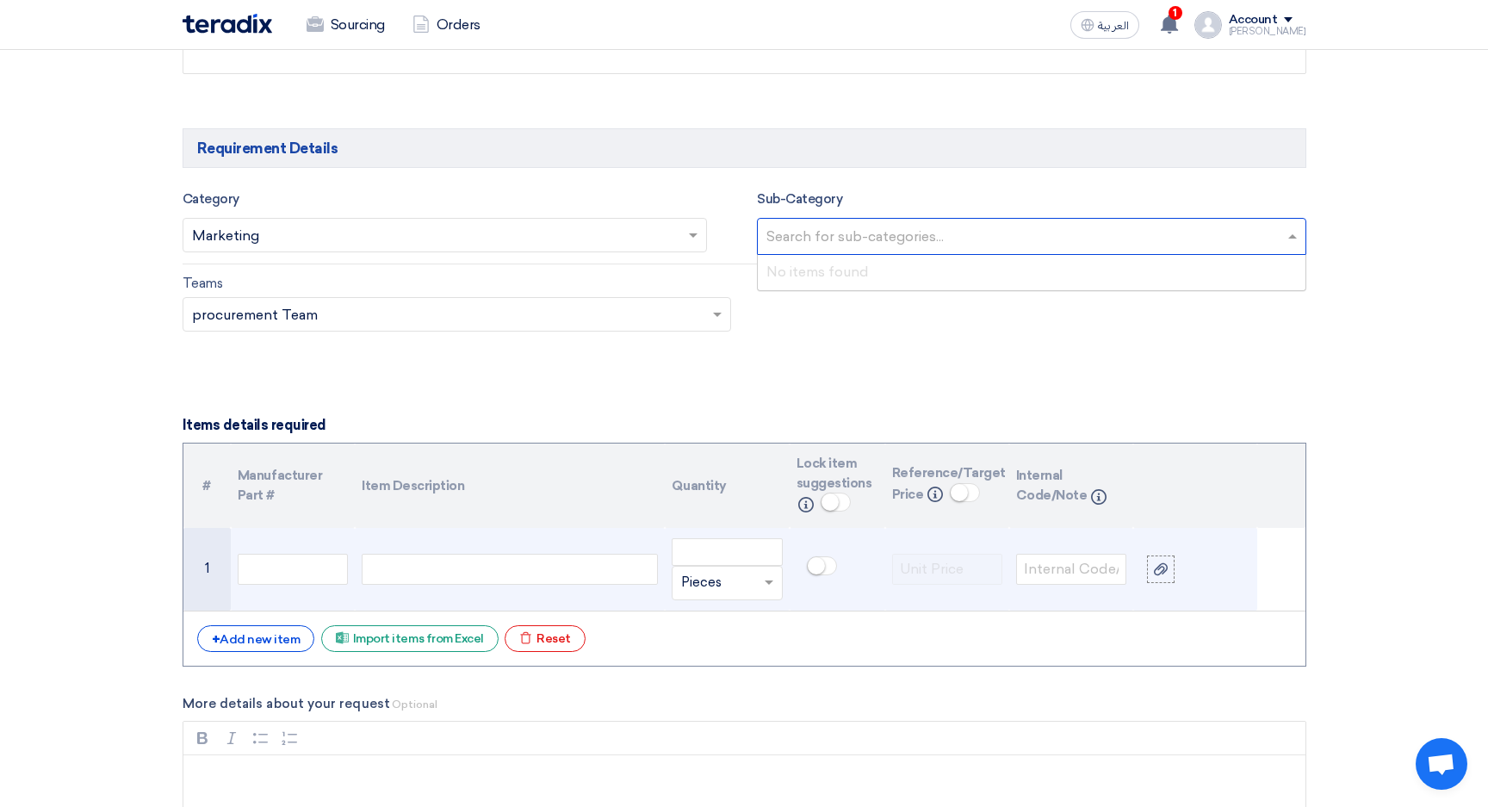
scroll to position [1009, 0]
click at [416, 573] on div at bounding box center [510, 568] width 296 height 31
paste div
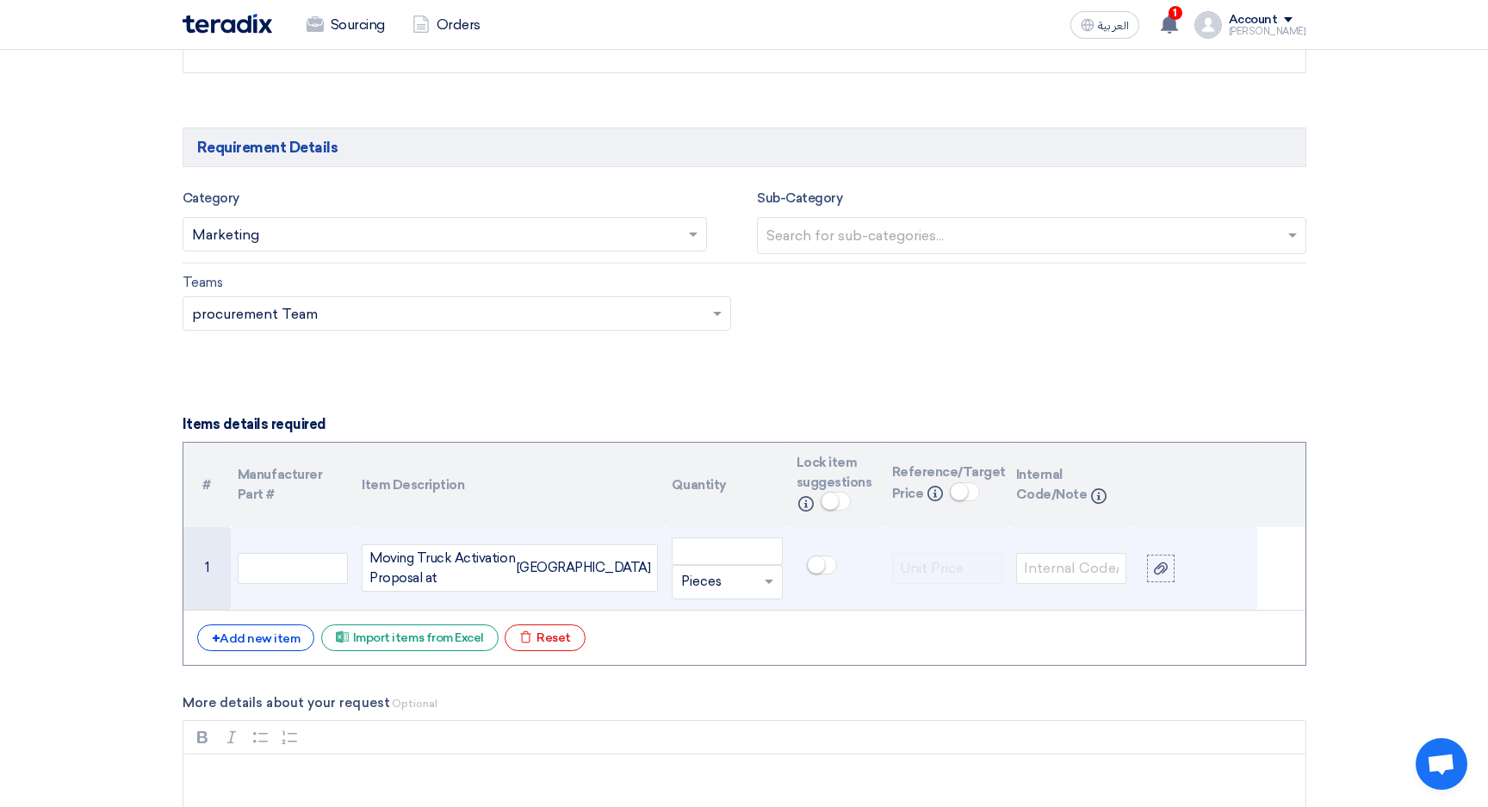
scroll to position [1000, 0]
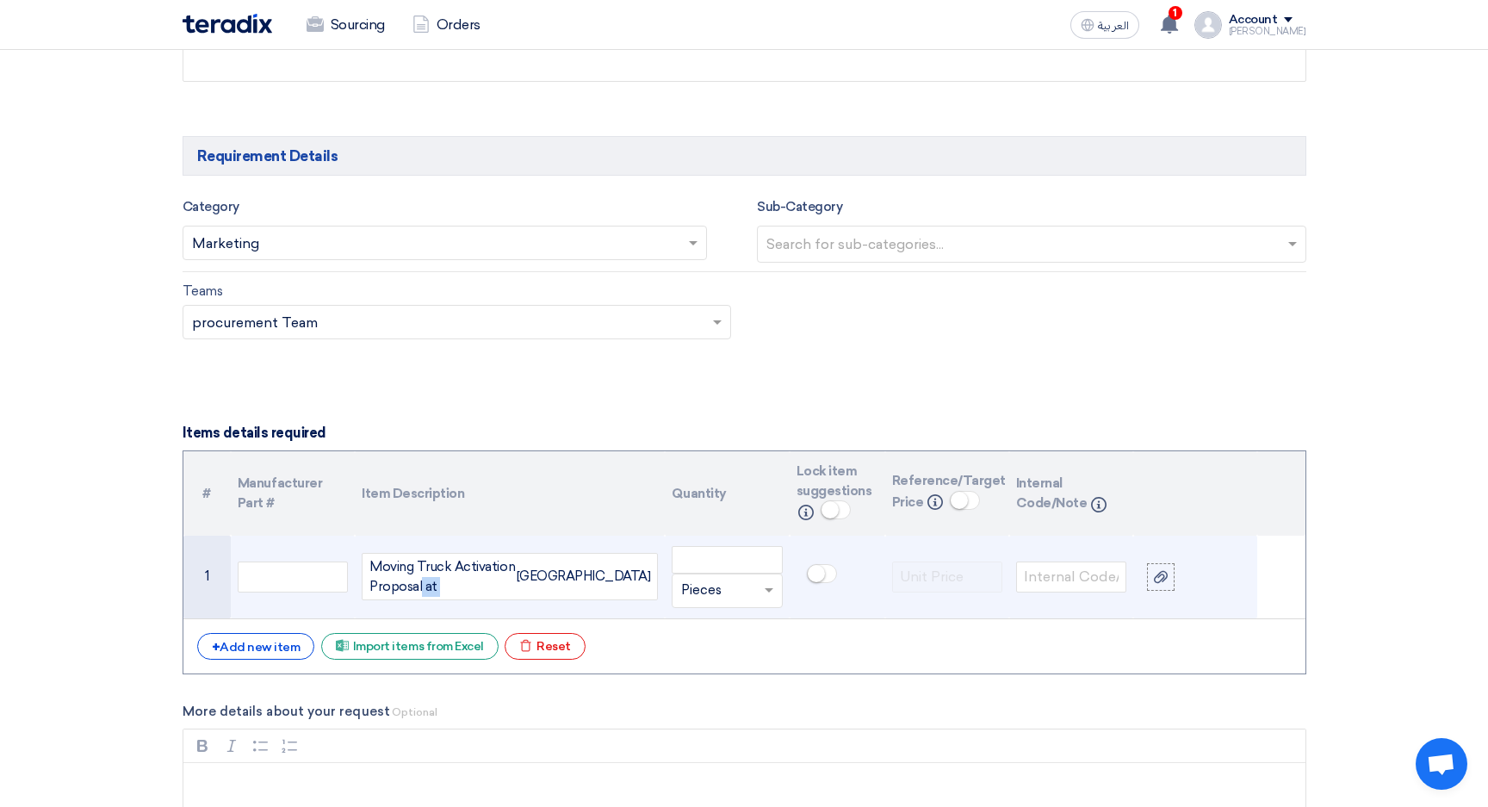
drag, startPoint x: 574, startPoint y: 567, endPoint x: 562, endPoint y: 569, distance: 12.2
click at [562, 569] on div "Moving Truck Activation Proposal at [GEOGRAPHIC_DATA]" at bounding box center [510, 576] width 296 height 47
drag, startPoint x: 413, startPoint y: 595, endPoint x: 392, endPoint y: 595, distance: 21.5
click at [413, 595] on div "Moving Truck Activation Proposal at" at bounding box center [442, 576] width 147 height 39
click at [1164, 584] on icon at bounding box center [1161, 577] width 14 height 14
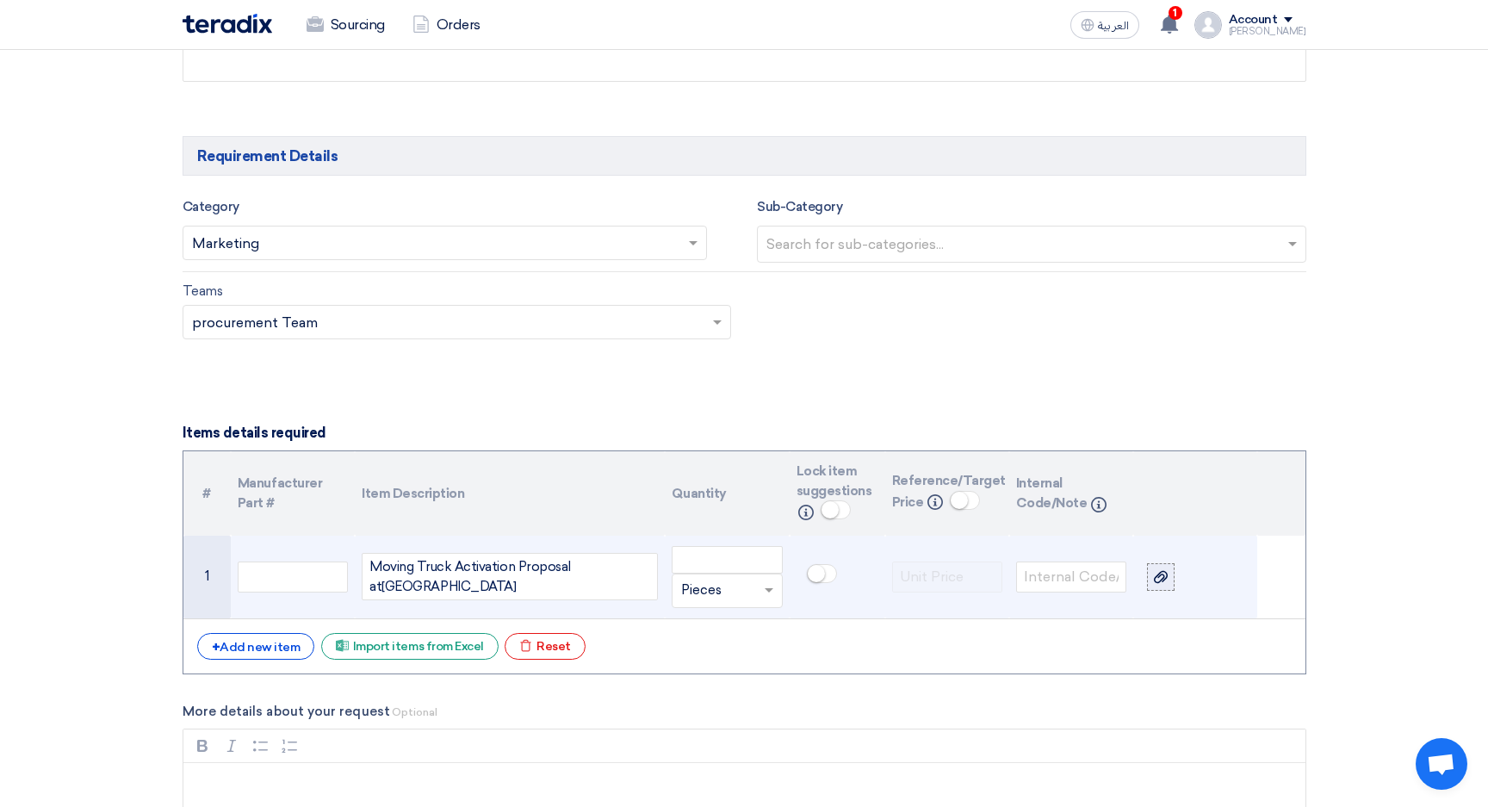
click at [0, 0] on input "file" at bounding box center [0, 0] width 0 height 0
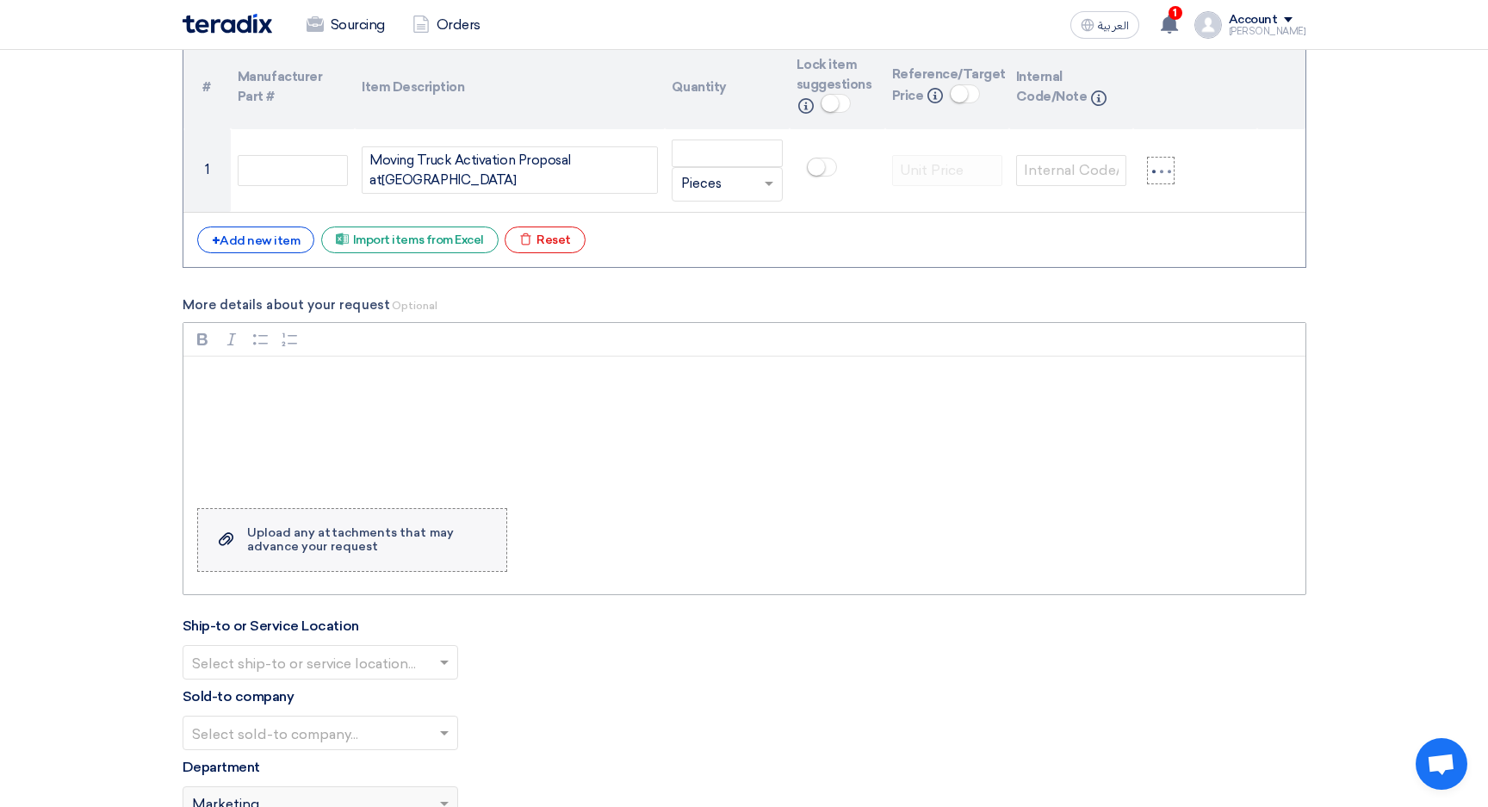
scroll to position [1411, 0]
click at [342, 544] on div "Upload any attachments that may advance your request" at bounding box center [368, 536] width 242 height 28
click at [0, 0] on input "Upload a file Upload any attachments that may advance your request" at bounding box center [0, 0] width 0 height 0
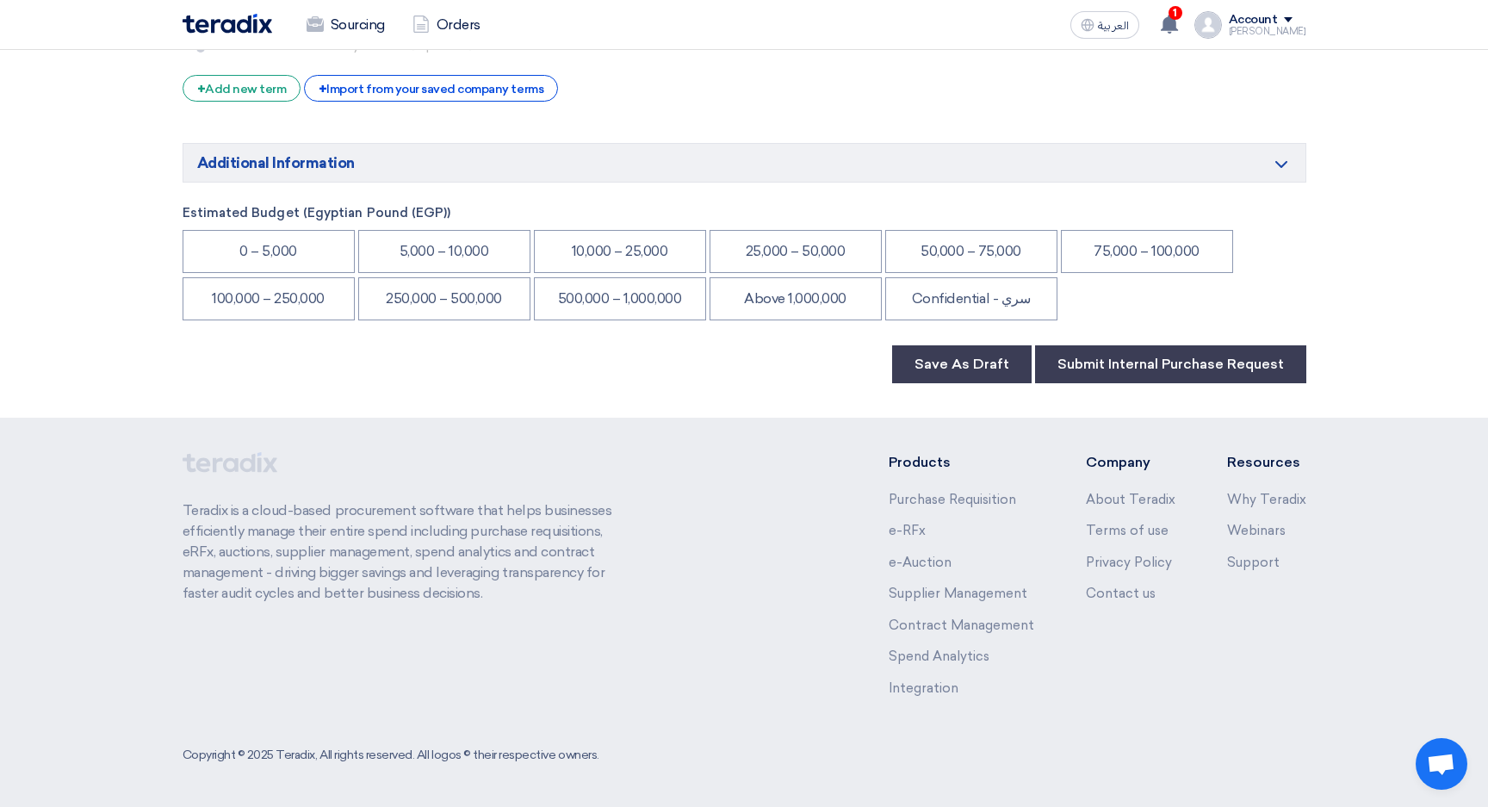
scroll to position [2486, 0]
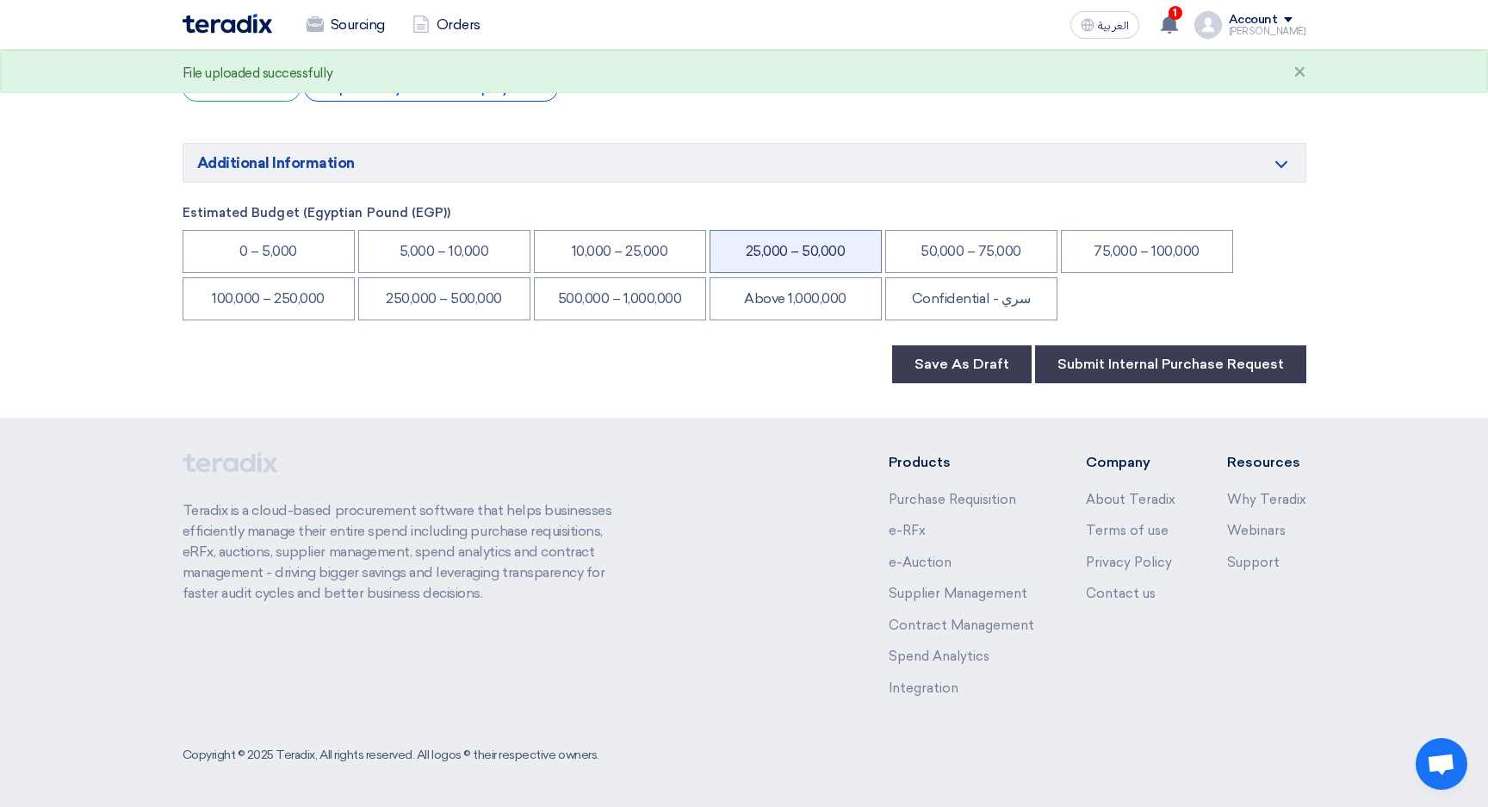
click at [782, 251] on li "25,000 – 50,000" at bounding box center [795, 251] width 172 height 43
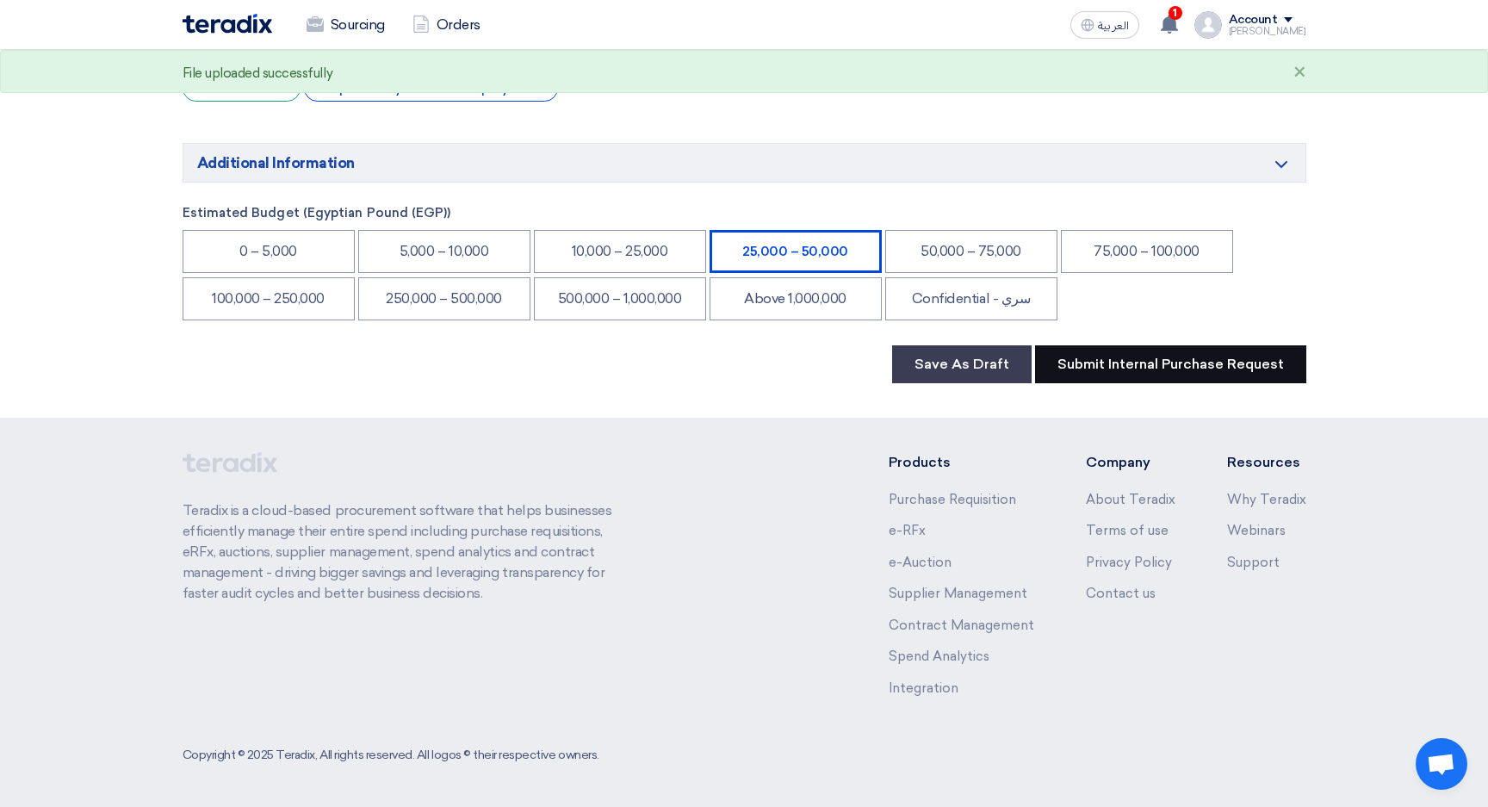
click at [1153, 365] on button "Submit Internal Purchase Request" at bounding box center [1170, 364] width 271 height 38
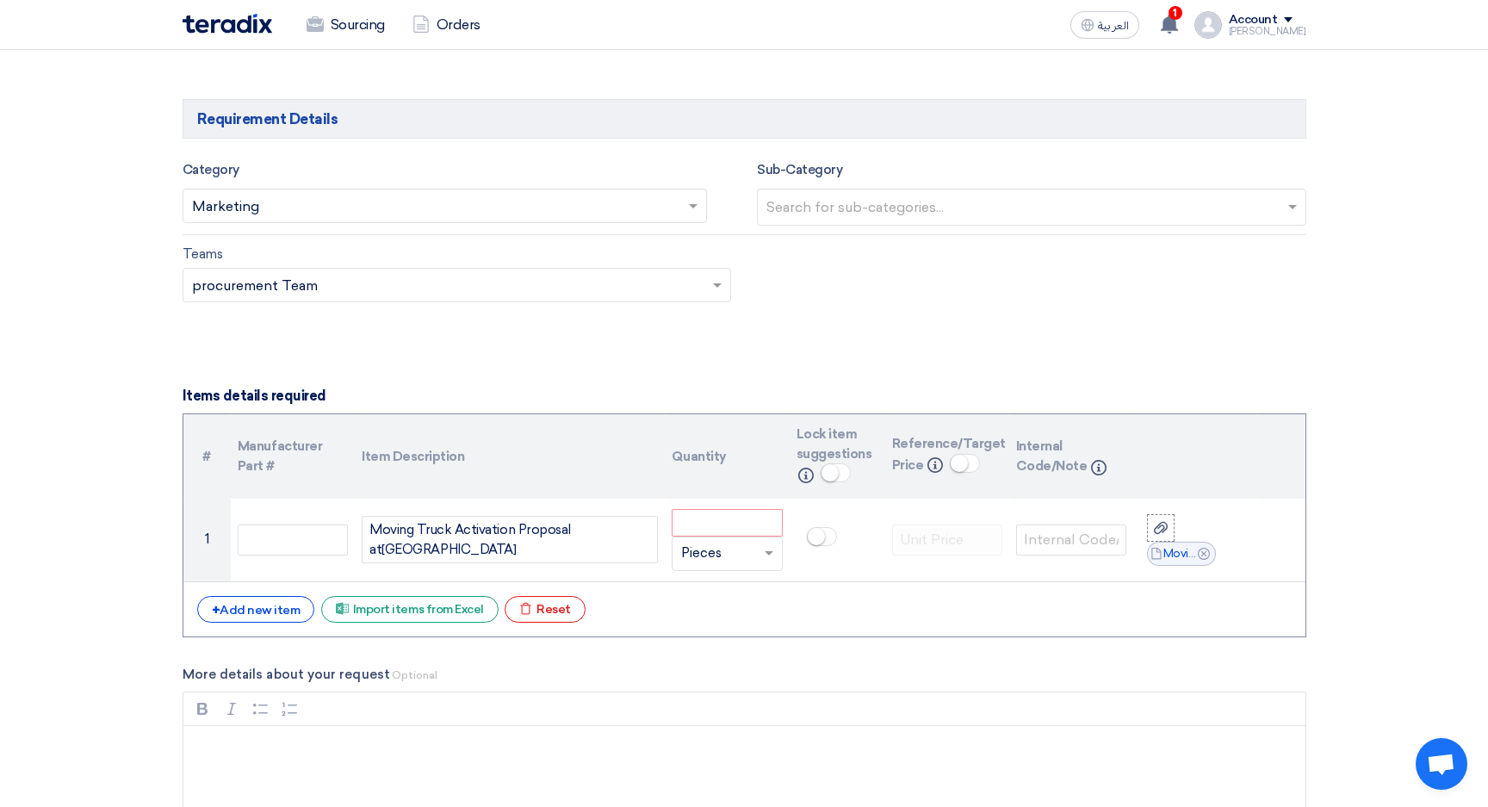
scroll to position [1038, 0]
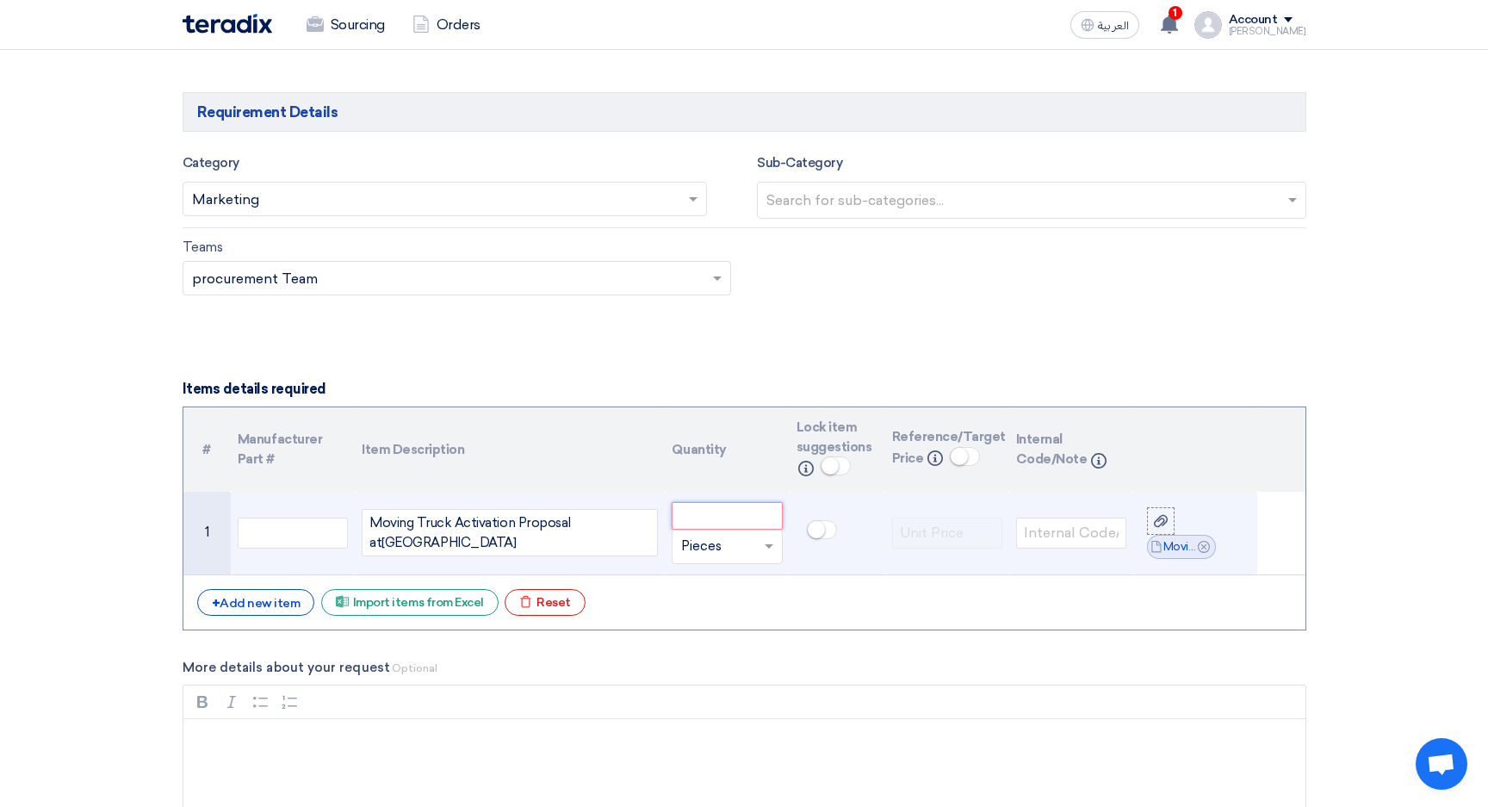
click at [703, 524] on input "number" at bounding box center [727, 516] width 110 height 28
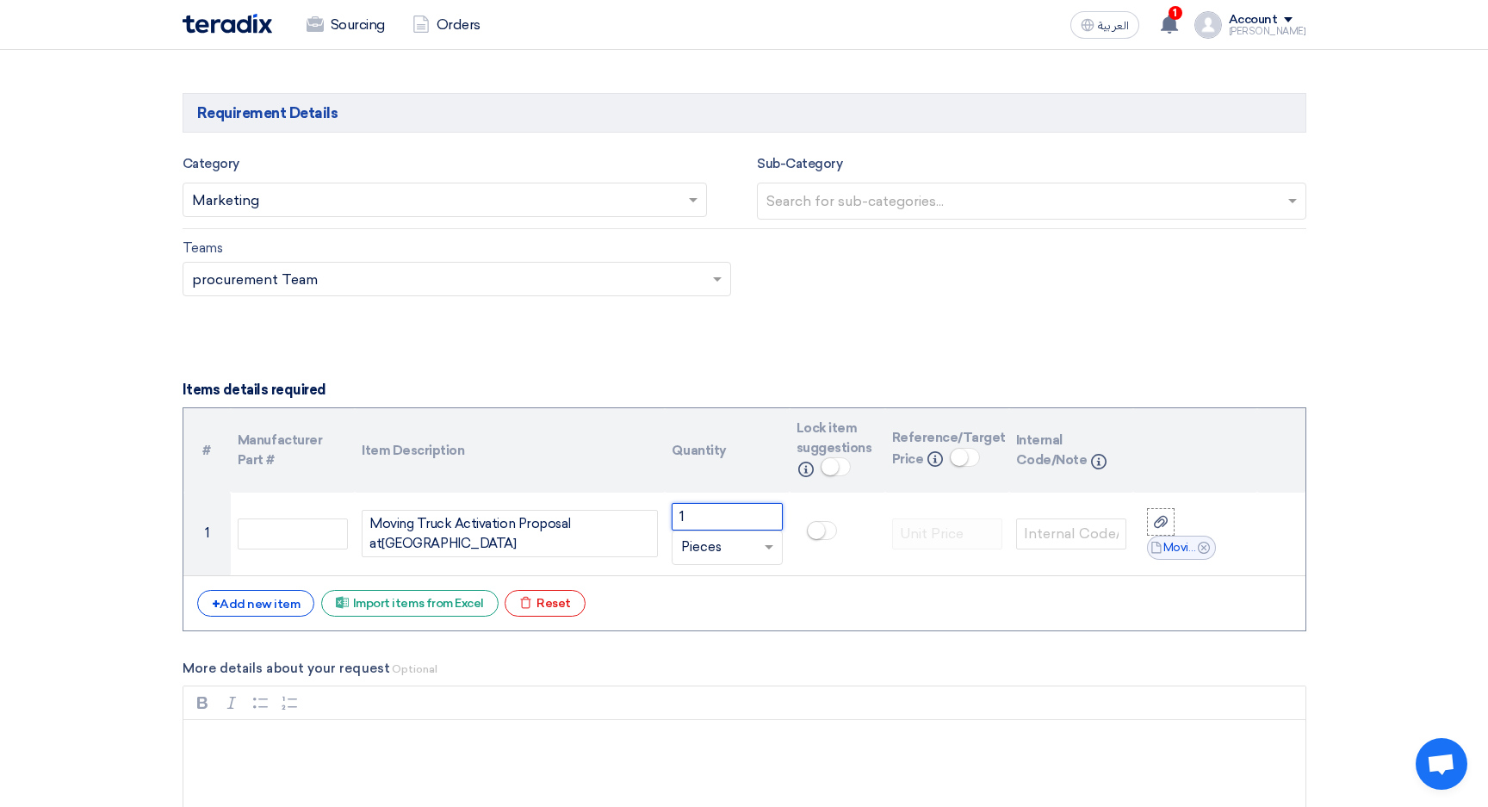
type input "1"
click at [1427, 463] on section "Basic Information RFx Title Moving Truck Activation Proposal at [GEOGRAPHIC_DAT…" at bounding box center [744, 542] width 1488 height 2724
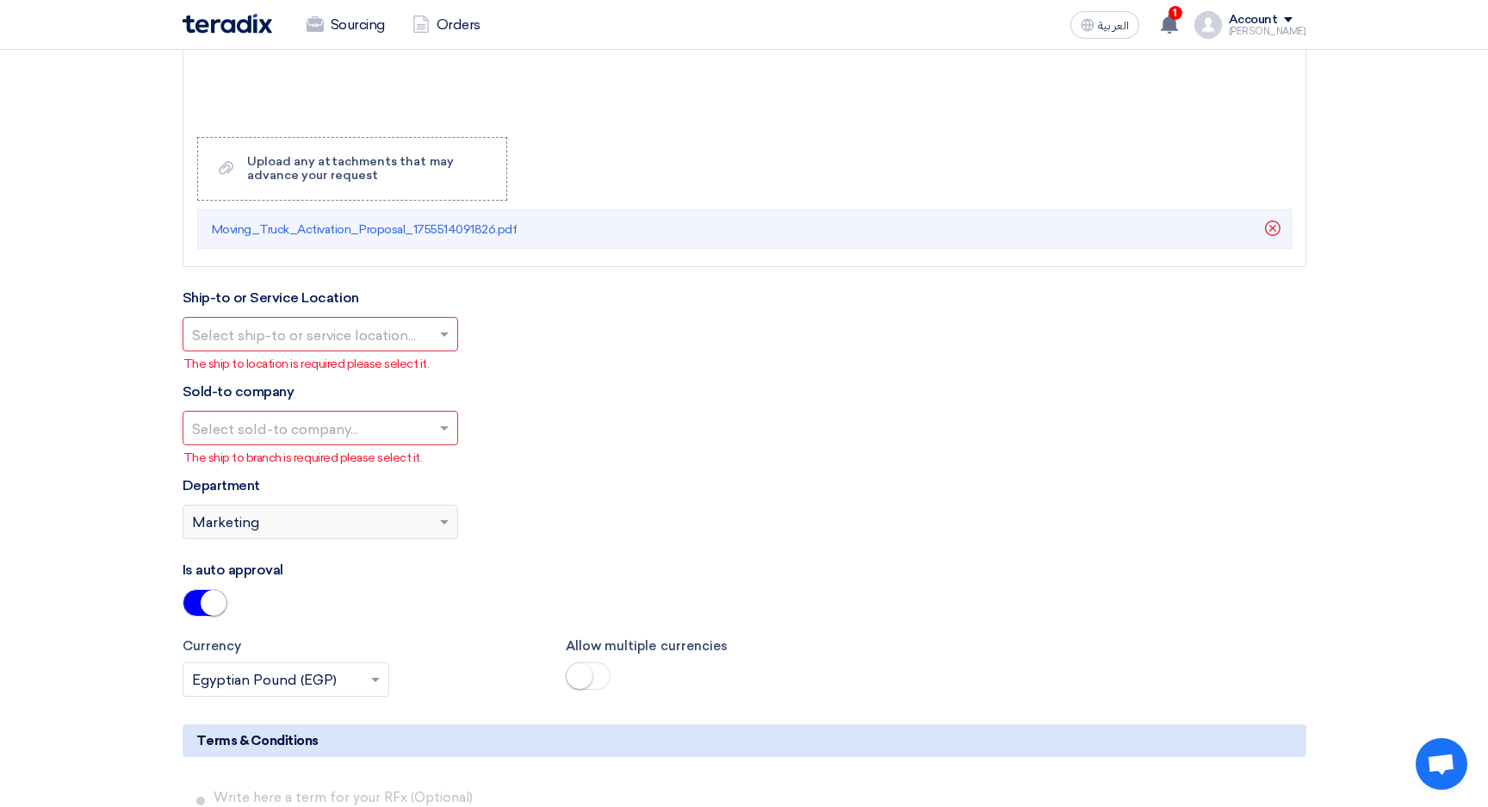
scroll to position [1781, 0]
click at [241, 330] on input "text" at bounding box center [311, 333] width 239 height 28
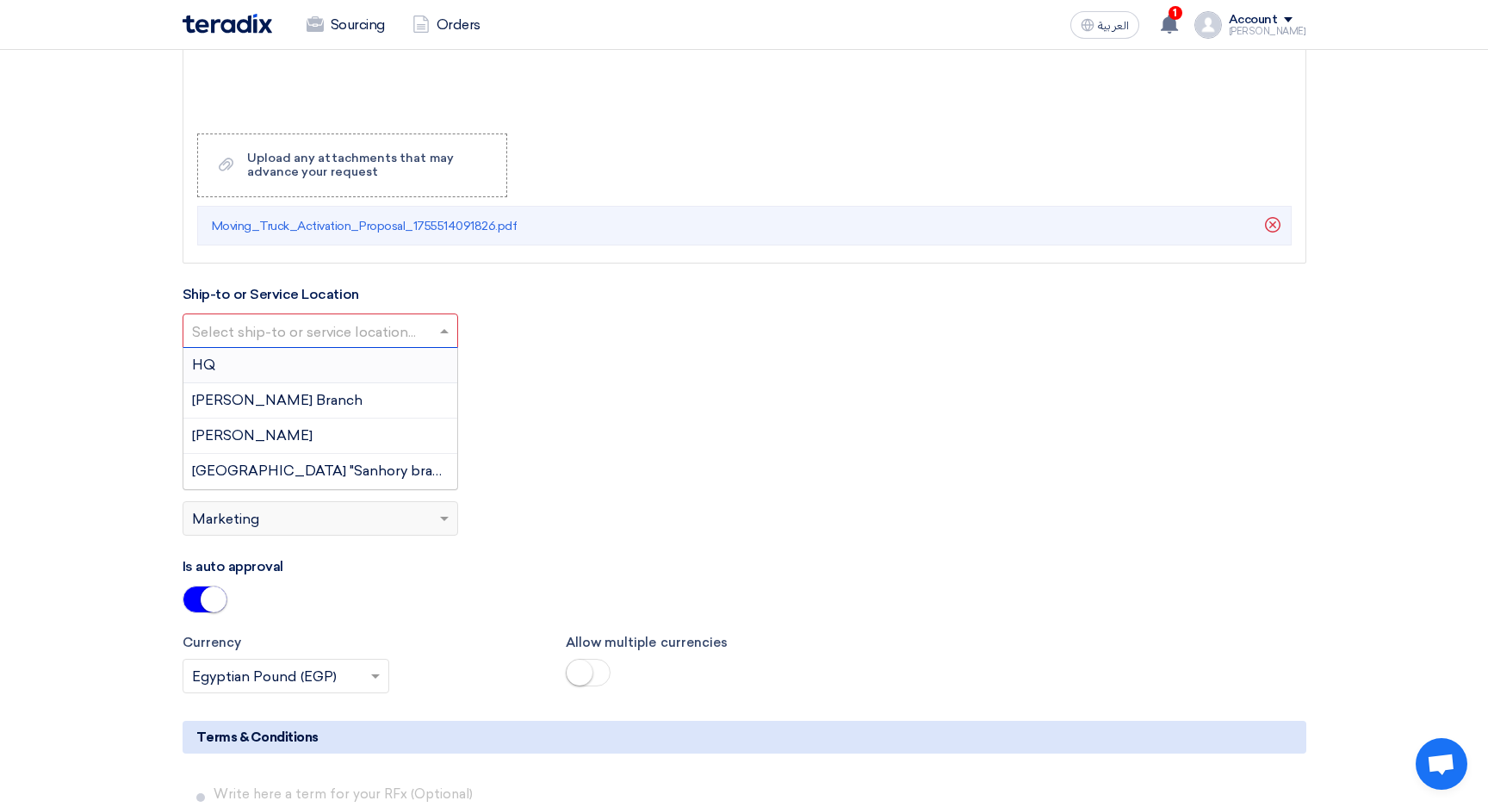
click at [220, 368] on div "HQ" at bounding box center [320, 365] width 274 height 35
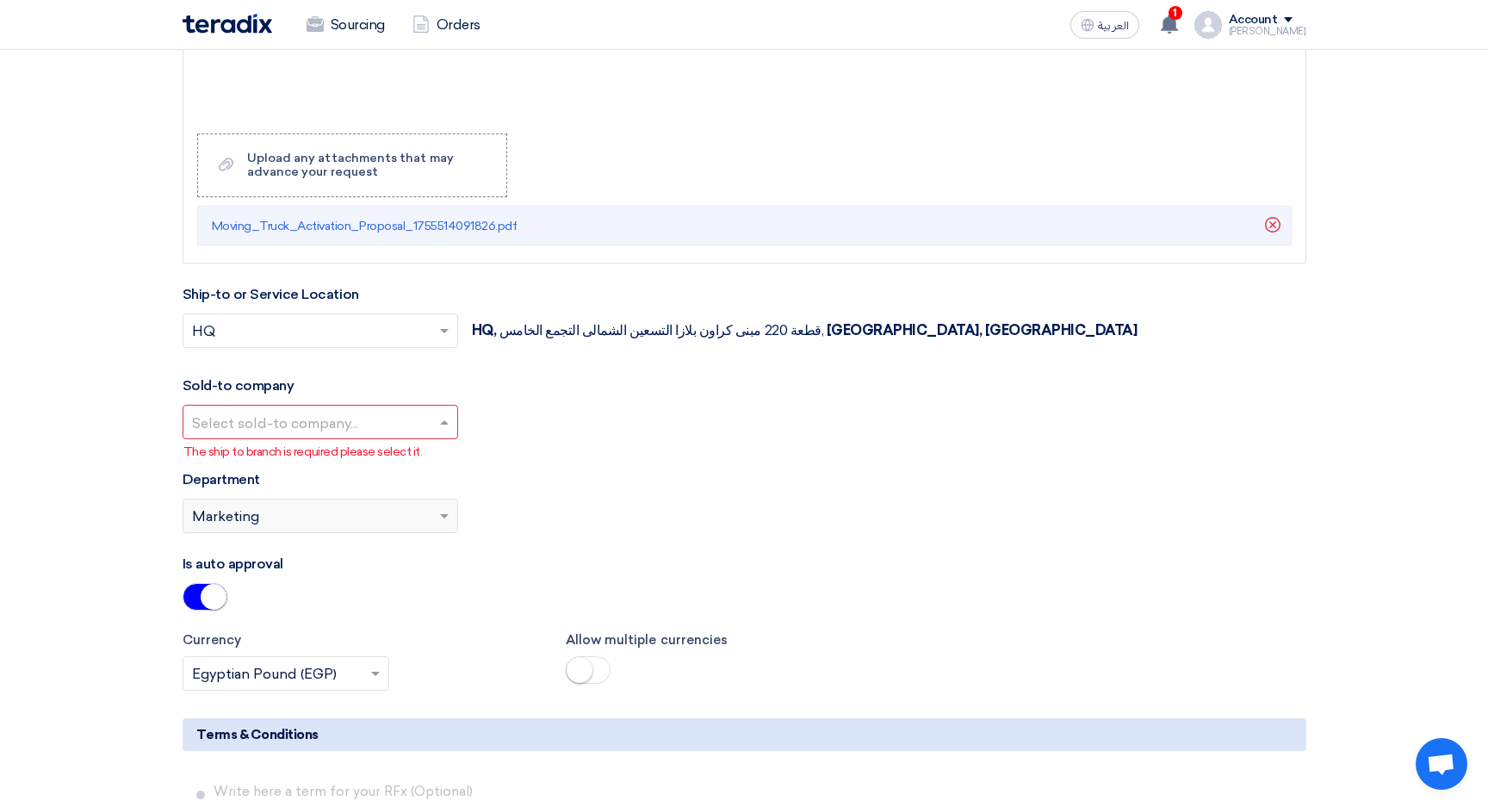
scroll to position [1780, 0]
click at [291, 420] on input "text" at bounding box center [311, 424] width 239 height 28
click at [247, 455] on span "ALJ Finance" at bounding box center [232, 457] width 81 height 16
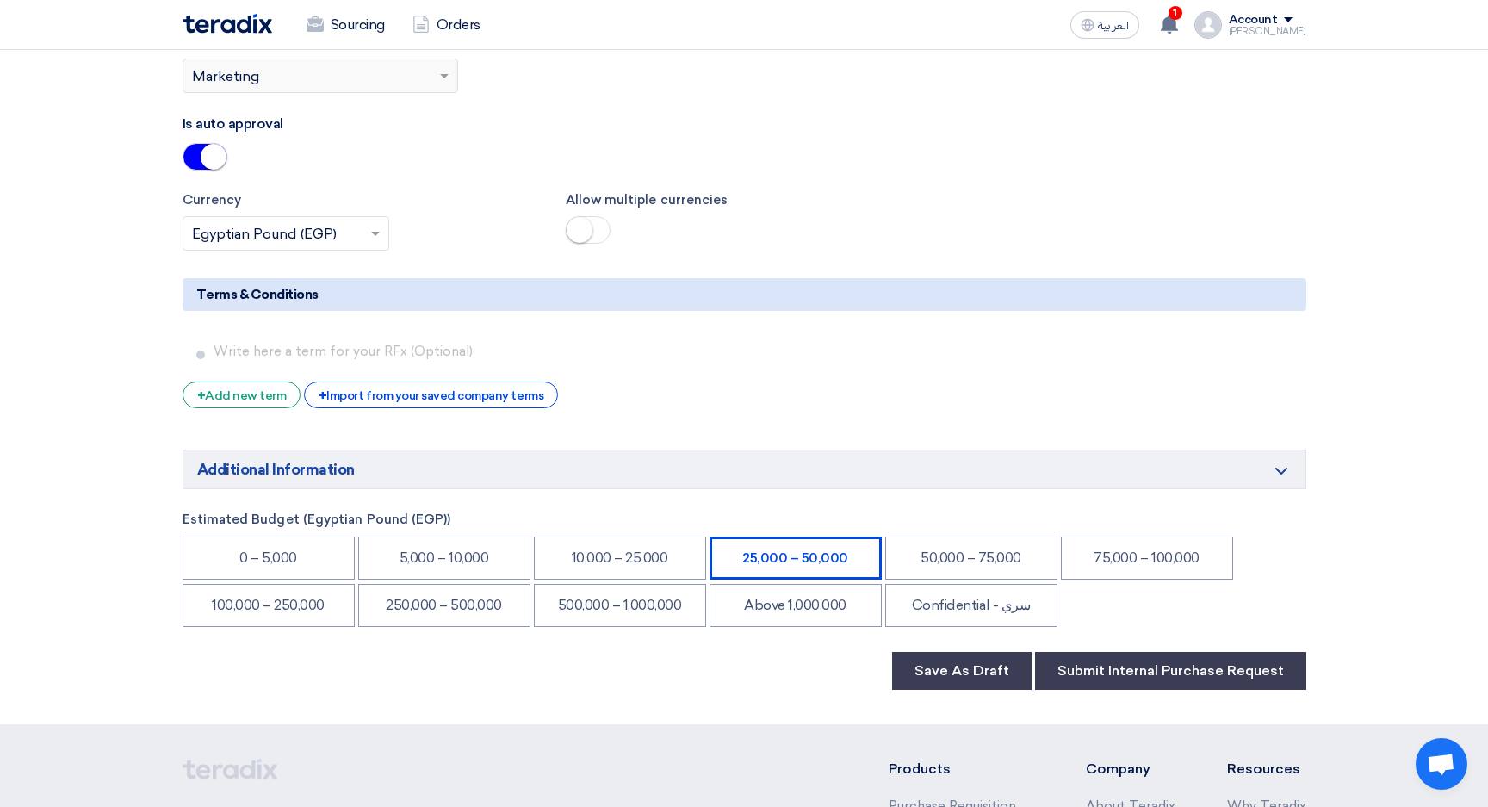
scroll to position [2221, 0]
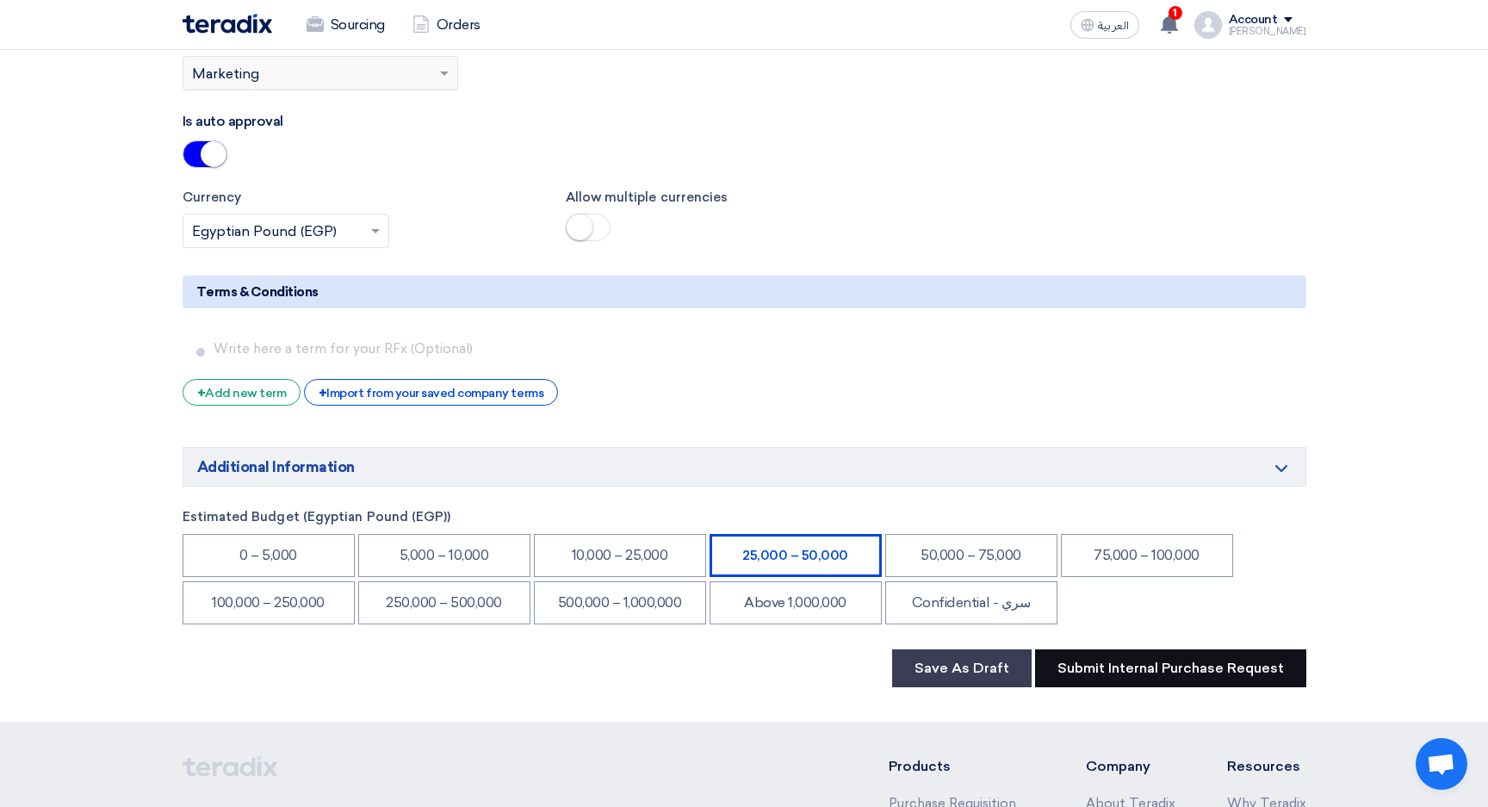
click at [1126, 672] on button "Submit Internal Purchase Request" at bounding box center [1170, 668] width 271 height 38
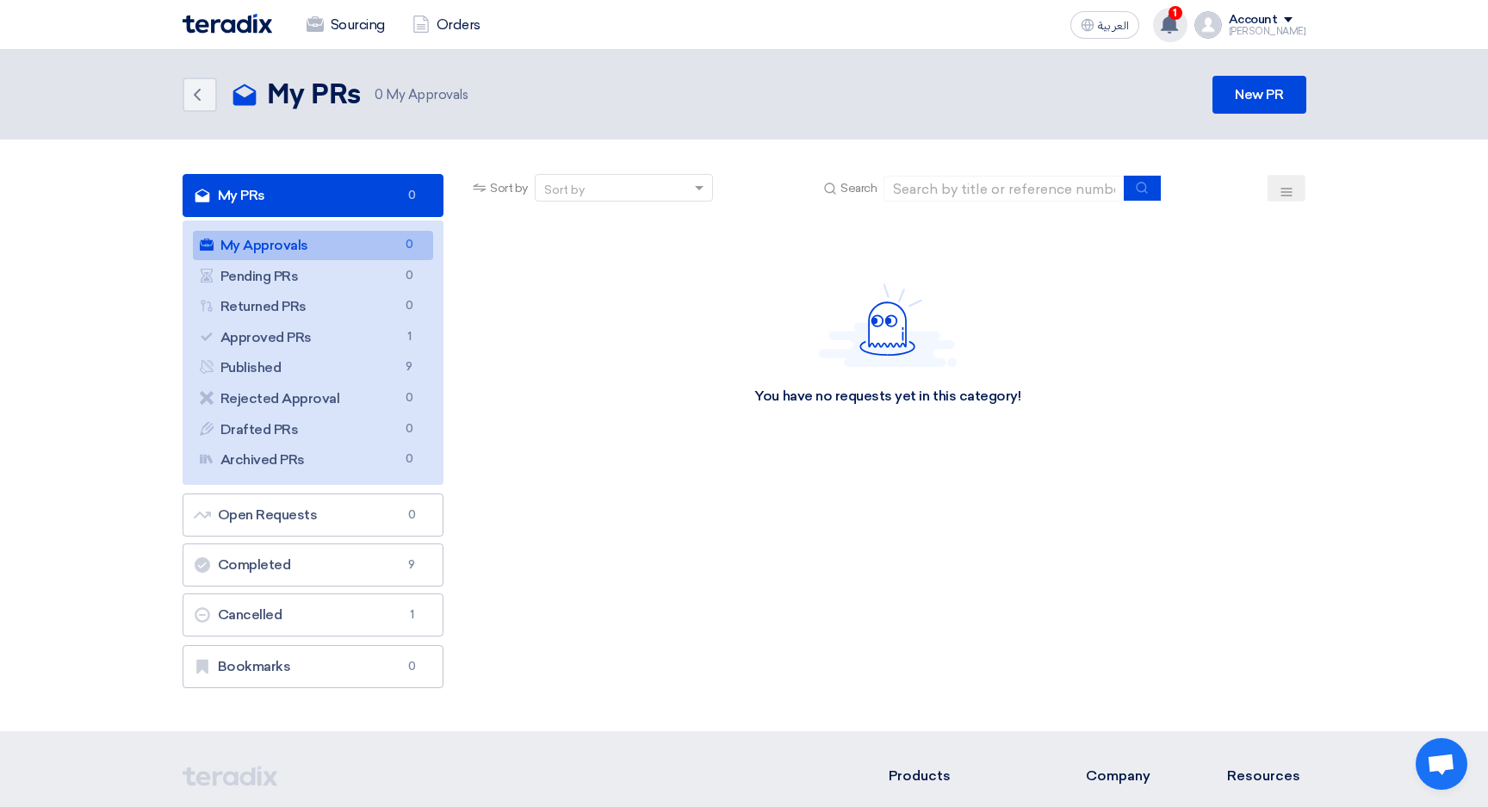
click at [1182, 16] on span "1" at bounding box center [1175, 13] width 14 height 14
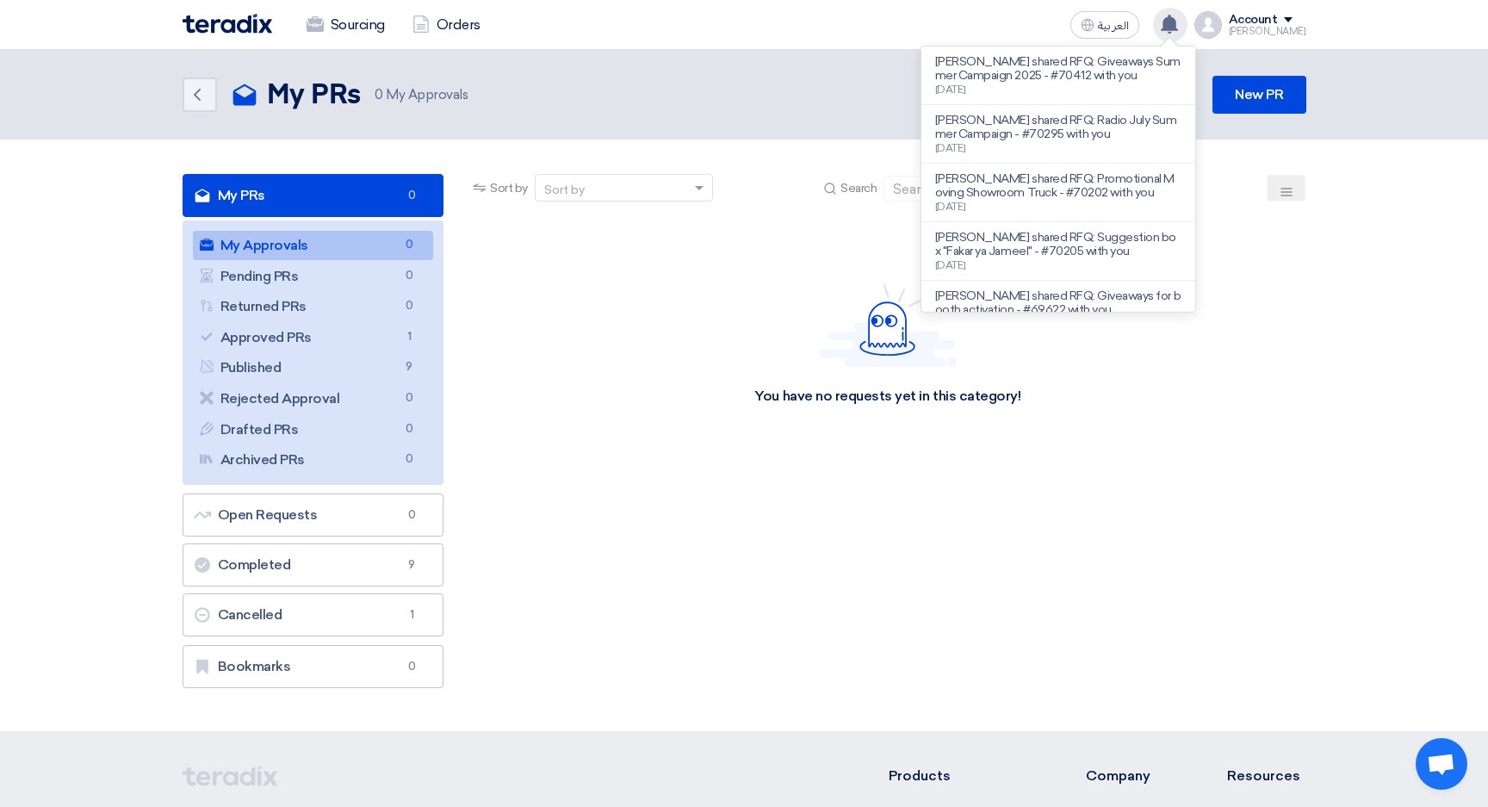
click at [1366, 331] on section "My PRs My PRs 0 My Approvals My Approvals 0 Pending PRs Pending PRs 0 Returned …" at bounding box center [744, 434] width 1488 height 591
